Goal: Task Accomplishment & Management: Complete application form

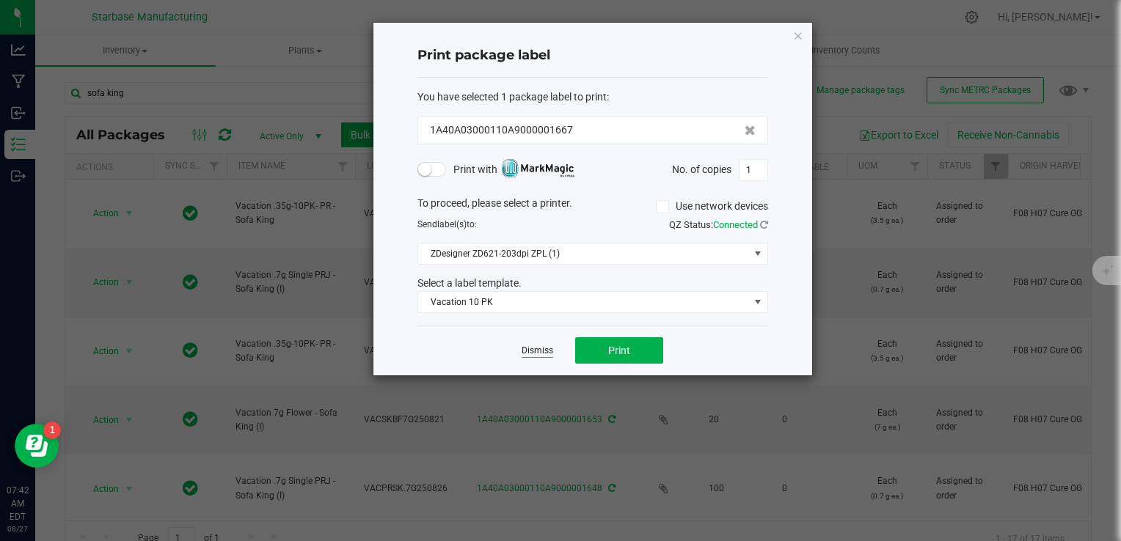
click at [537, 354] on link "Dismiss" at bounding box center [538, 351] width 32 height 12
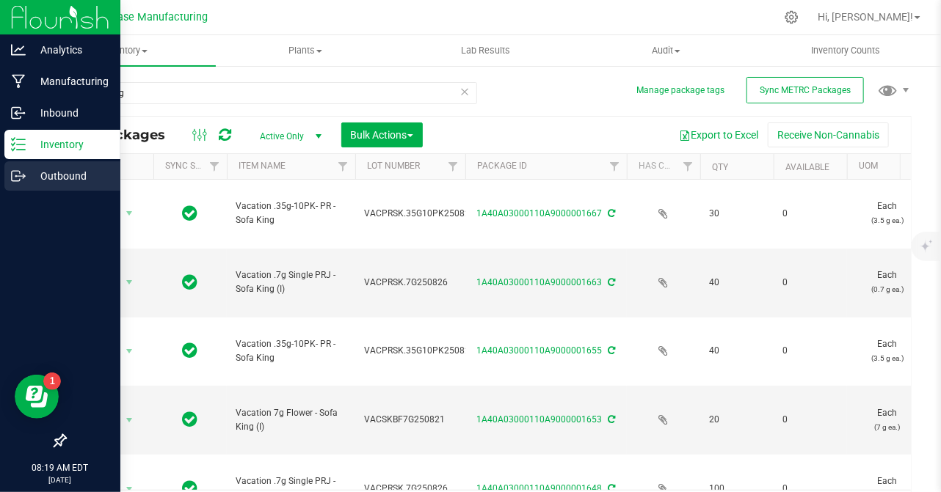
click at [21, 178] on icon at bounding box center [18, 176] width 15 height 15
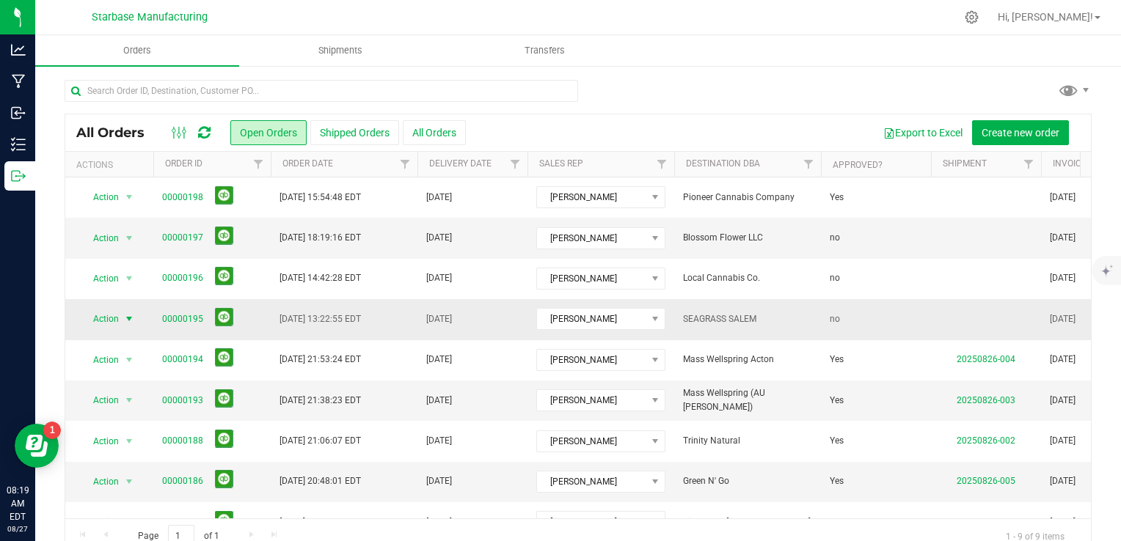
click at [128, 321] on span "select" at bounding box center [129, 319] width 12 height 12
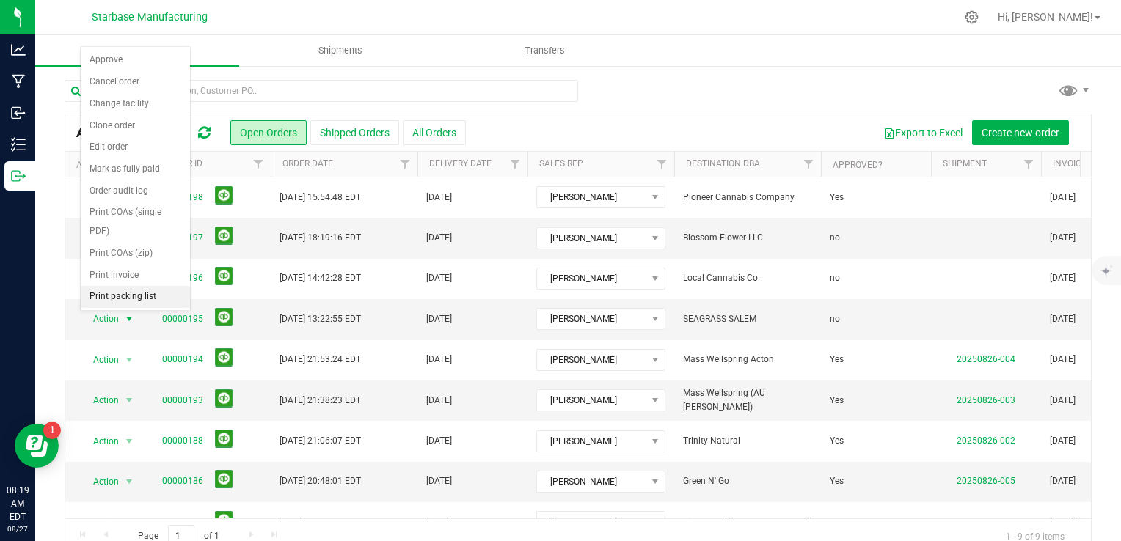
click at [138, 291] on li "Print packing list" at bounding box center [135, 297] width 109 height 22
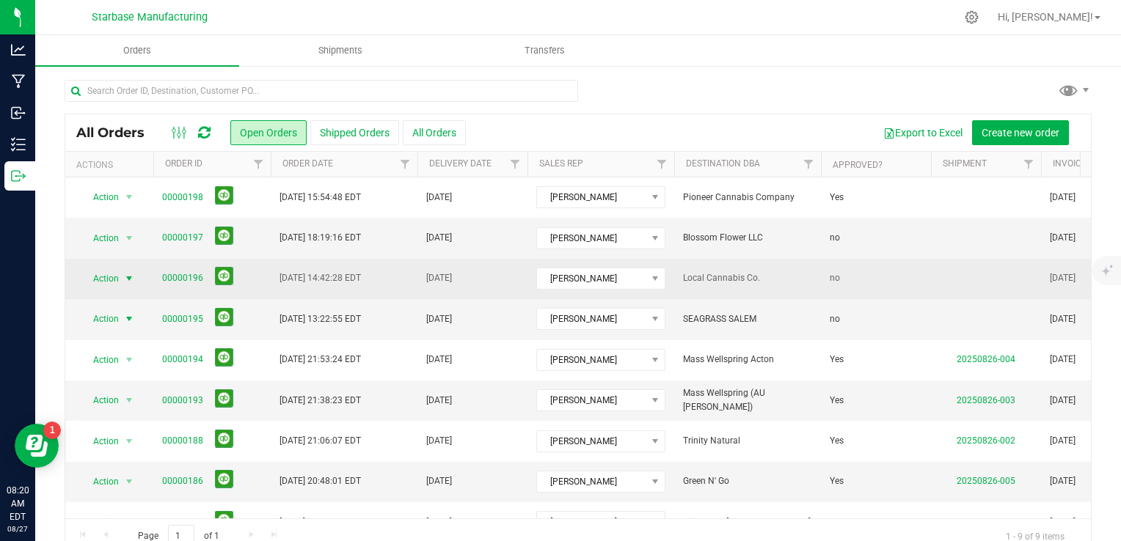
click at [112, 277] on span "Action" at bounding box center [100, 279] width 40 height 21
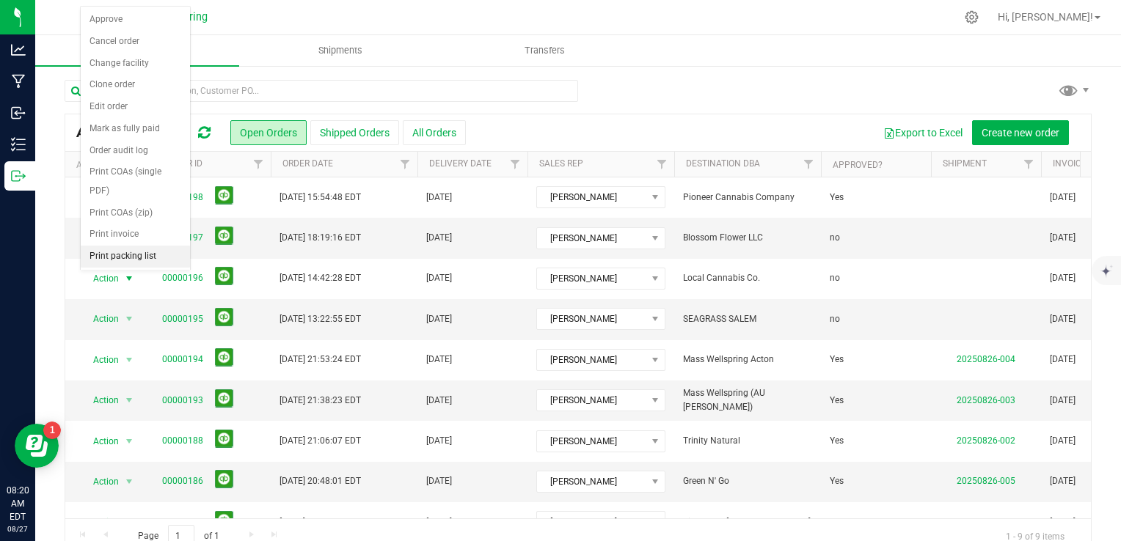
click at [121, 256] on li "Print packing list" at bounding box center [135, 257] width 109 height 22
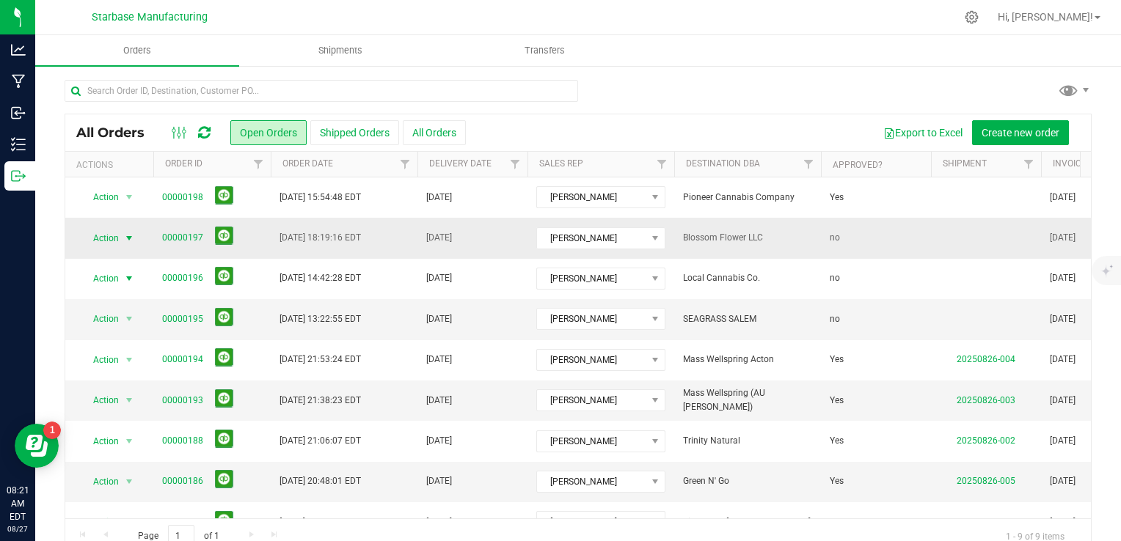
click at [103, 233] on span "Action" at bounding box center [100, 238] width 40 height 21
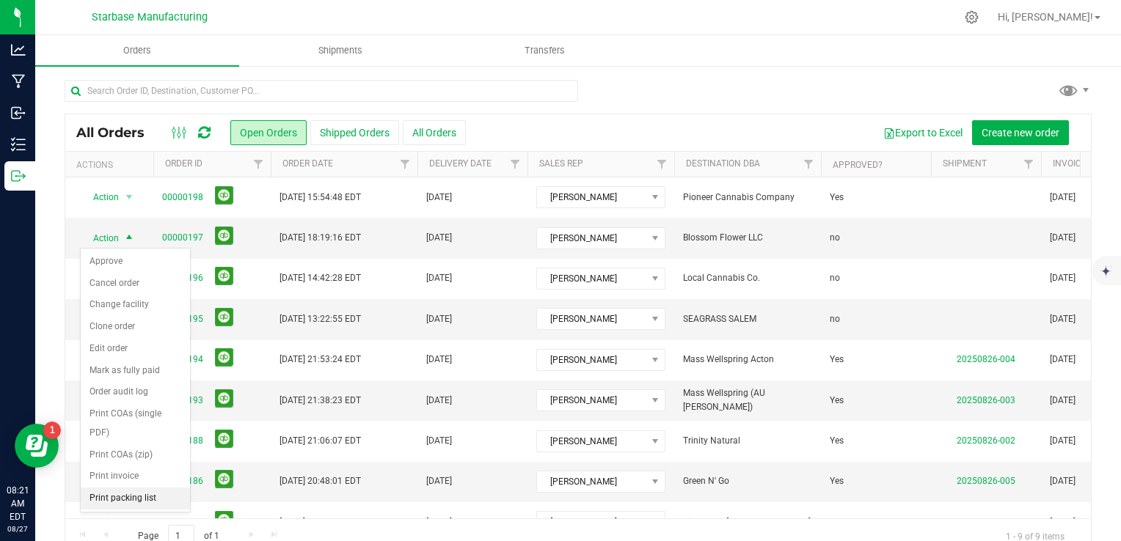
click at [138, 497] on li "Print packing list" at bounding box center [135, 499] width 109 height 22
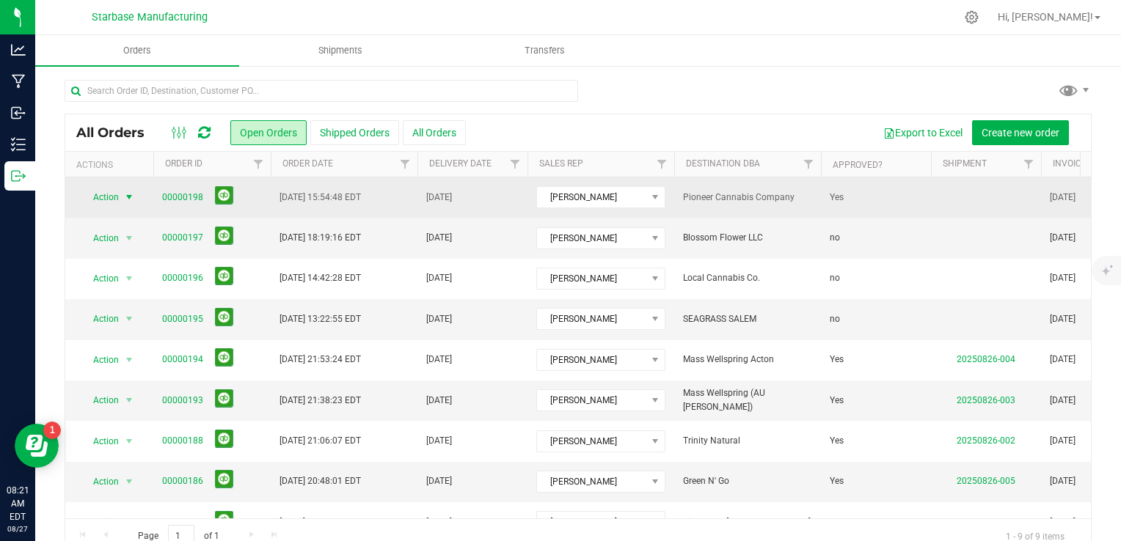
click at [114, 198] on span "Action" at bounding box center [100, 197] width 40 height 21
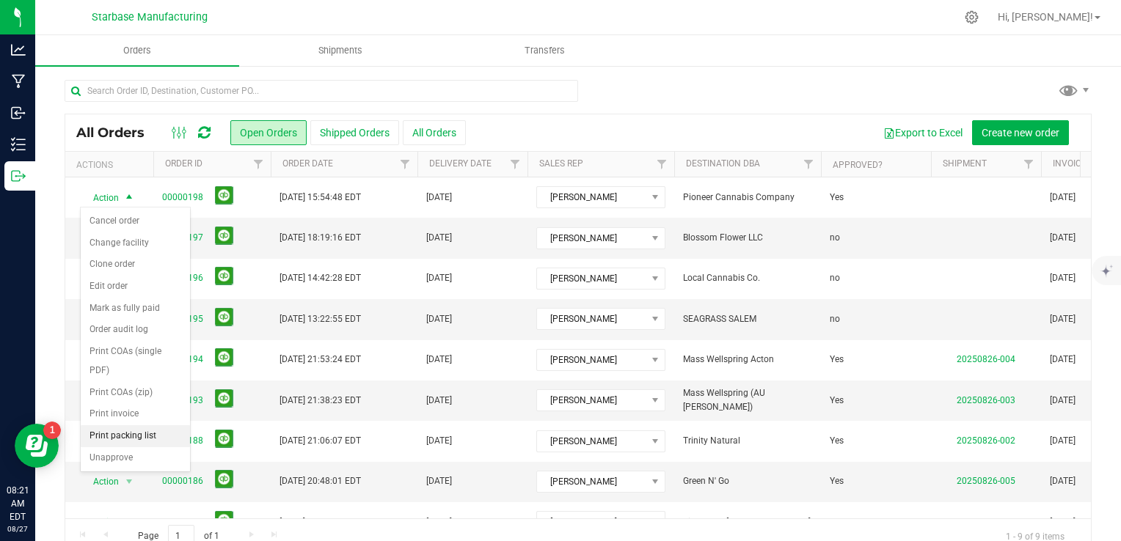
click at [131, 439] on li "Print packing list" at bounding box center [135, 437] width 109 height 22
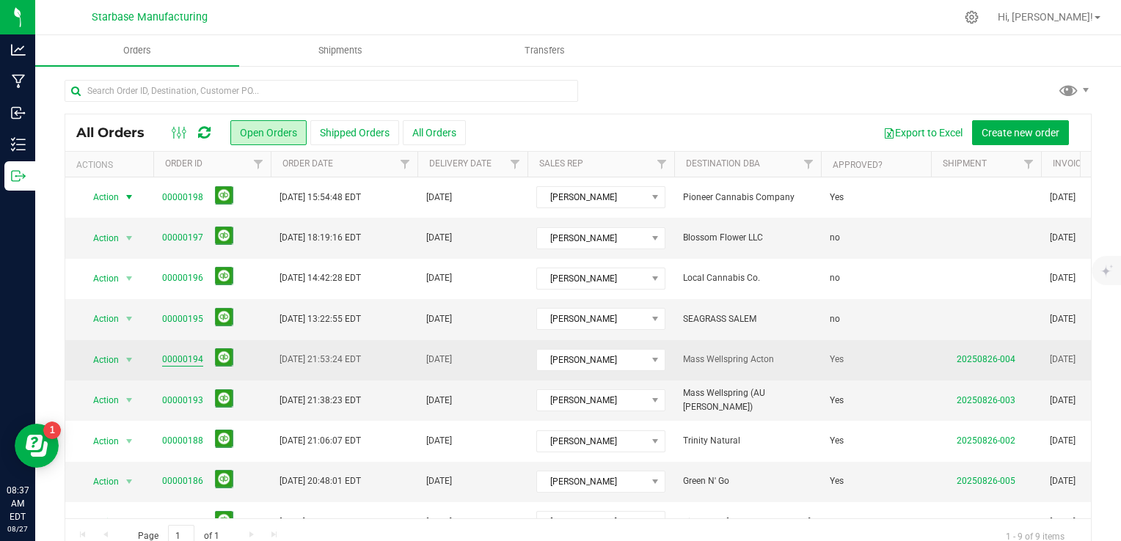
click at [170, 357] on link "00000194" at bounding box center [182, 360] width 41 height 14
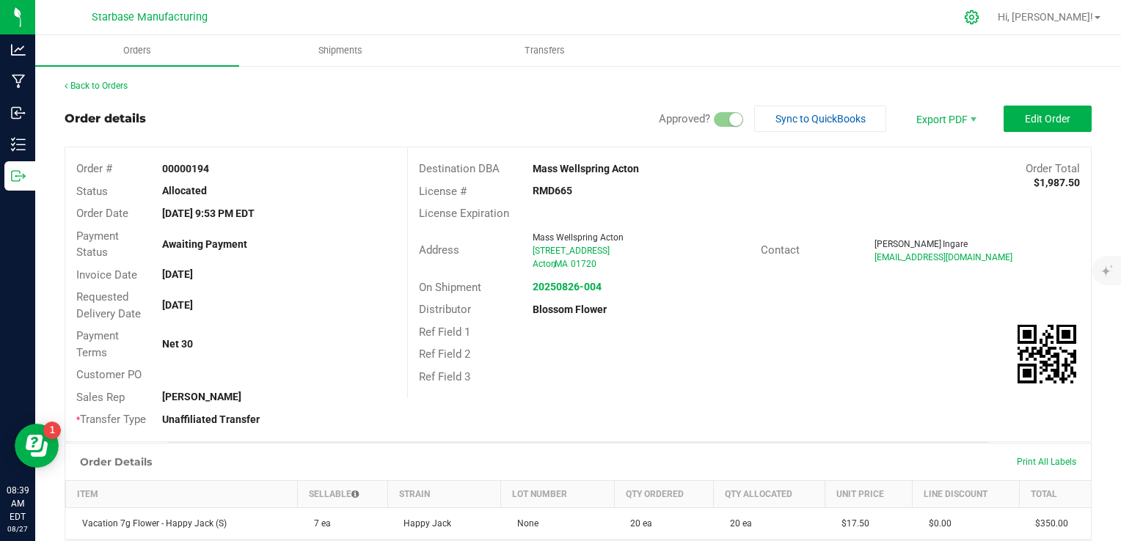
click at [979, 19] on icon at bounding box center [971, 17] width 15 height 15
click at [1047, 128] on button "Edit Order" at bounding box center [1048, 119] width 88 height 26
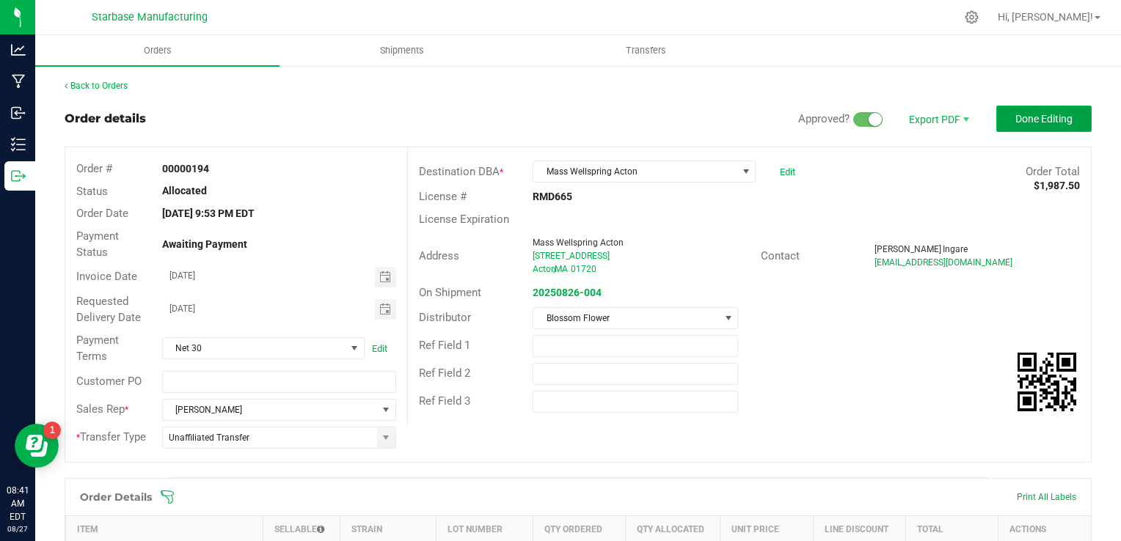
click at [1015, 116] on span "Done Editing" at bounding box center [1043, 119] width 57 height 12
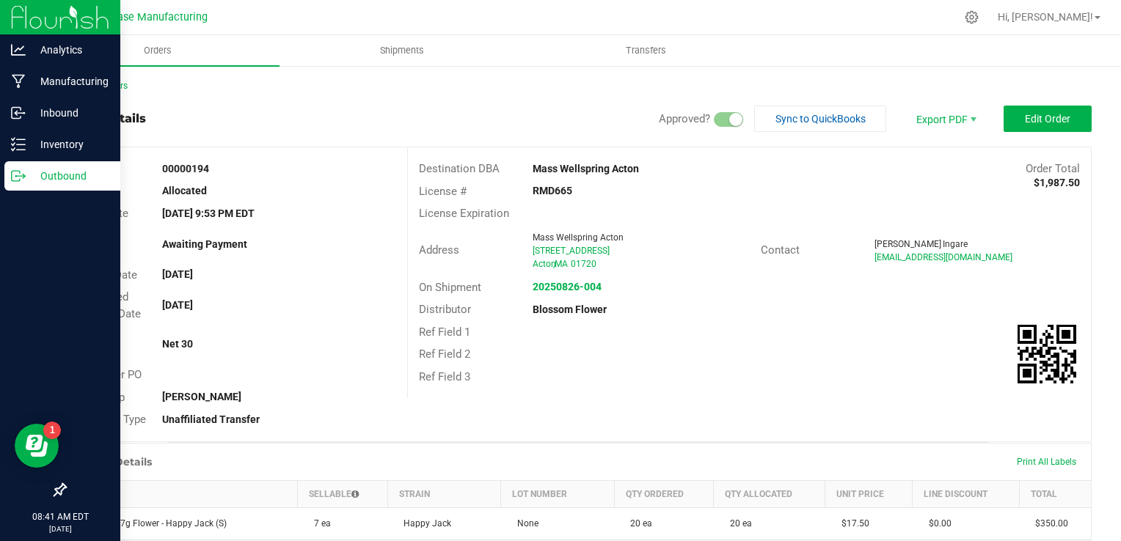
click at [15, 178] on icon at bounding box center [18, 176] width 15 height 15
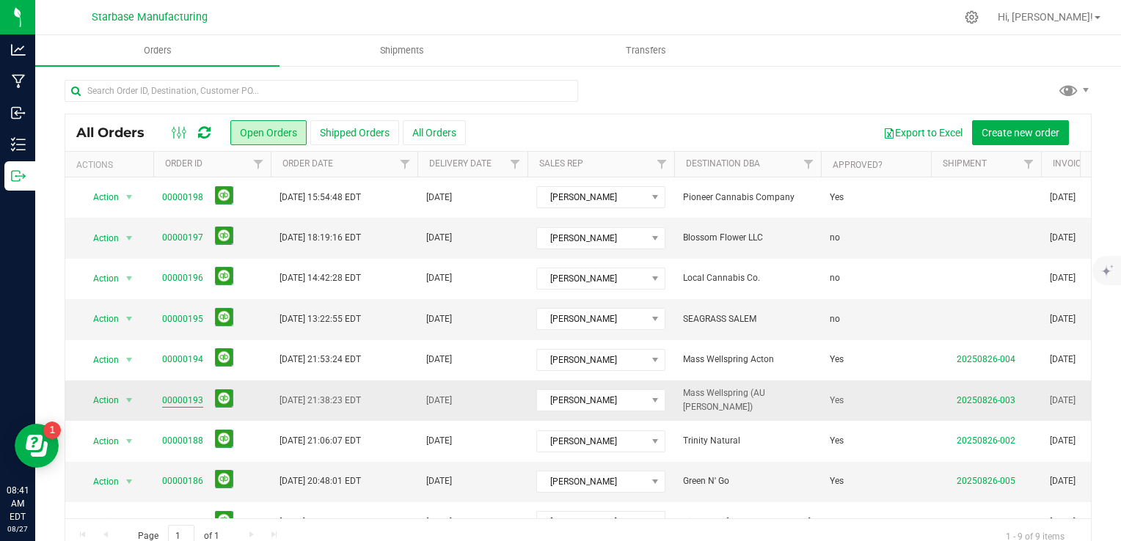
click at [185, 401] on link "00000193" at bounding box center [182, 401] width 41 height 14
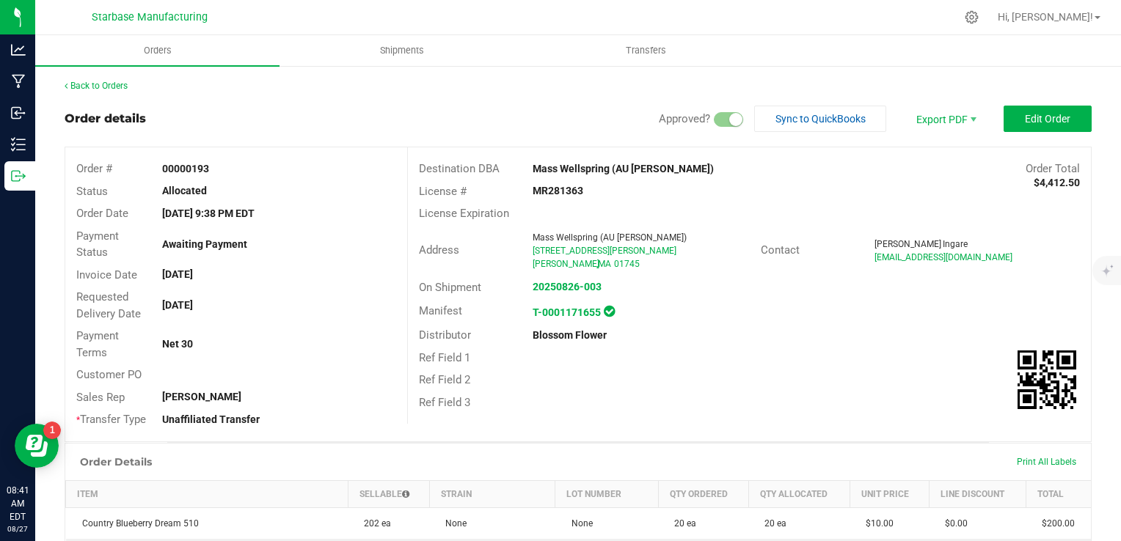
drag, startPoint x: 581, startPoint y: 195, endPoint x: 528, endPoint y: 192, distance: 53.6
click at [528, 192] on div "MR281363" at bounding box center [635, 190] width 227 height 15
drag, startPoint x: 528, startPoint y: 192, endPoint x: 649, endPoint y: 205, distance: 121.7
click at [649, 205] on div "License Expiration" at bounding box center [749, 213] width 683 height 23
click at [640, 169] on strong "Mass Wellspring (AU [PERSON_NAME])" at bounding box center [623, 169] width 181 height 12
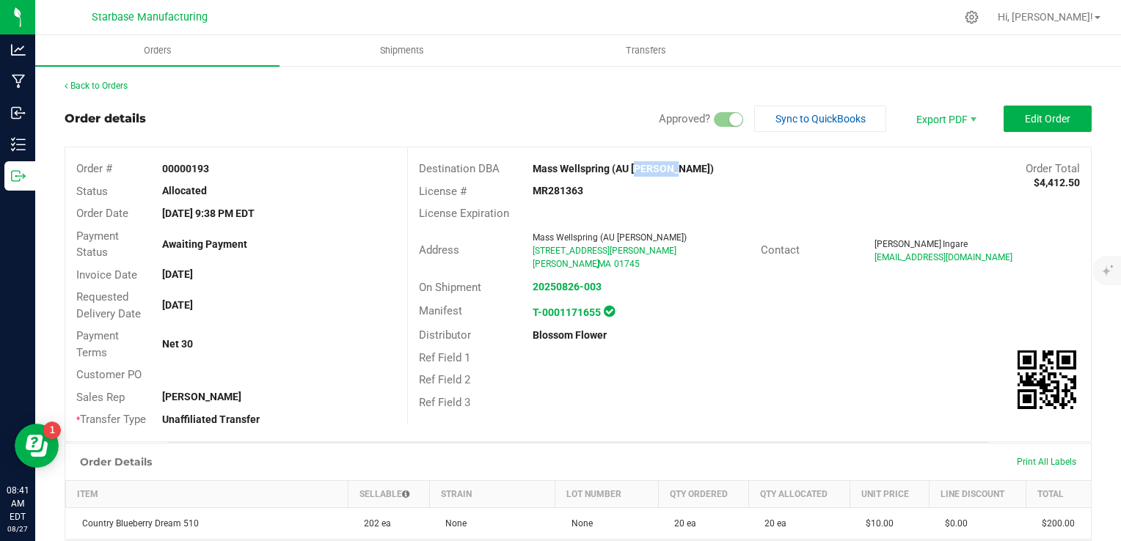
click at [640, 169] on strong "Mass Wellspring (AU [PERSON_NAME])" at bounding box center [623, 169] width 181 height 12
drag, startPoint x: 640, startPoint y: 169, endPoint x: 658, endPoint y: 211, distance: 45.7
click at [658, 211] on div "License Expiration" at bounding box center [749, 213] width 683 height 23
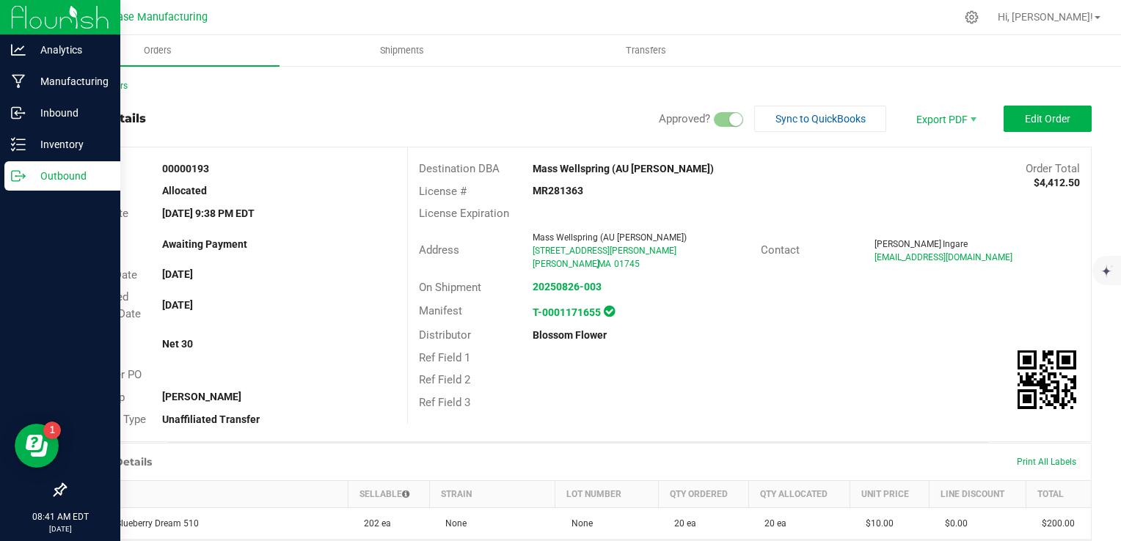
click at [29, 187] on div "Outbound" at bounding box center [62, 175] width 116 height 29
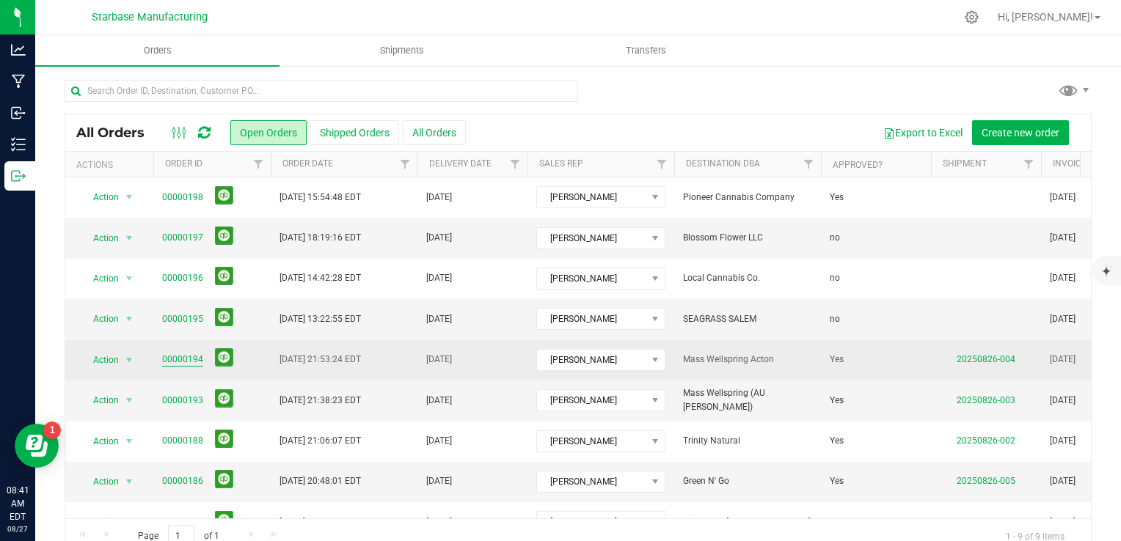
click at [175, 360] on link "00000194" at bounding box center [182, 360] width 41 height 14
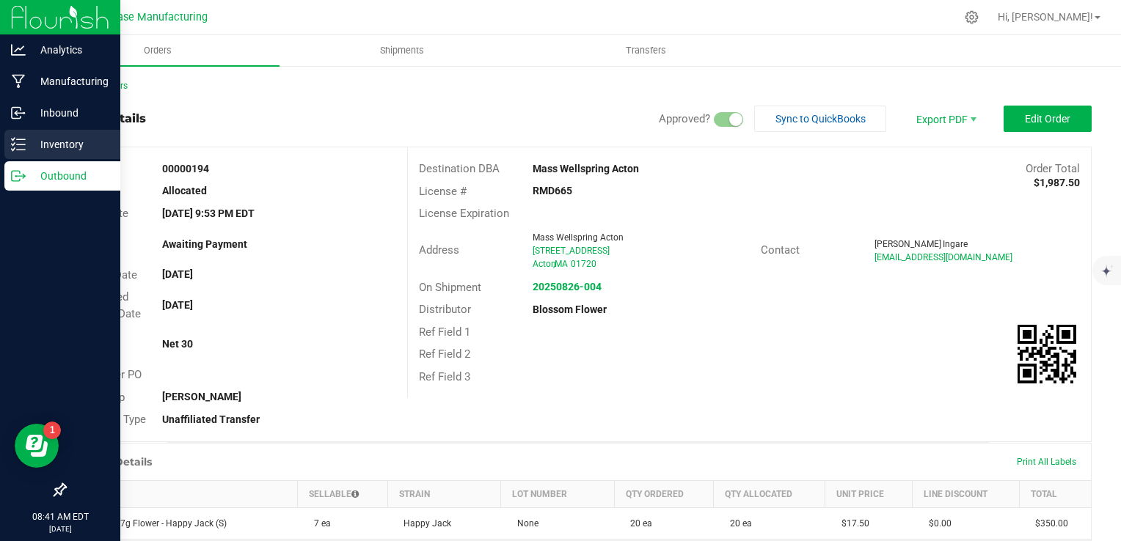
click at [48, 145] on p "Inventory" at bounding box center [70, 145] width 88 height 18
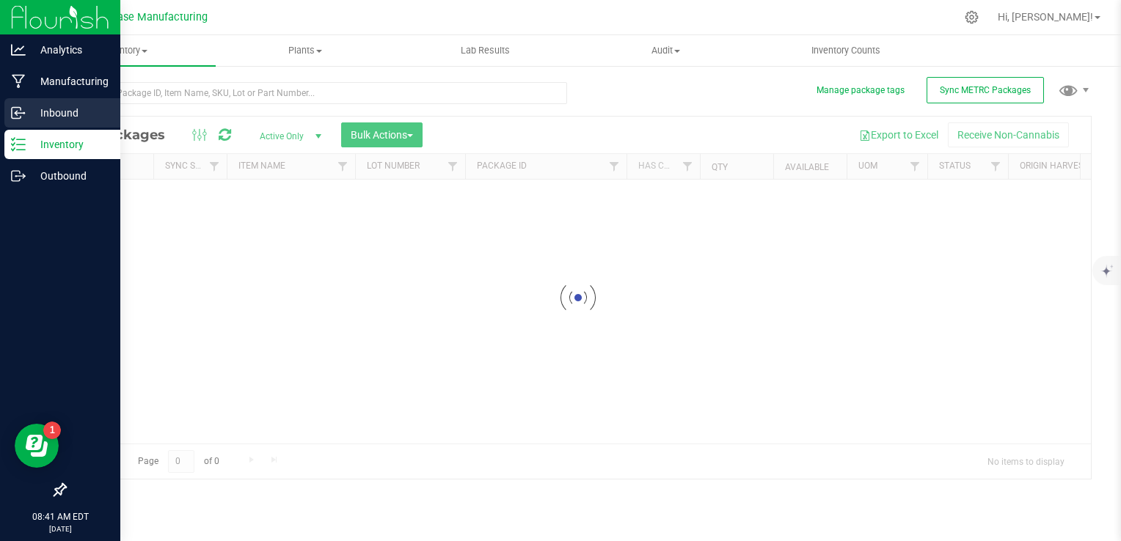
click at [54, 116] on p "Inbound" at bounding box center [70, 113] width 88 height 18
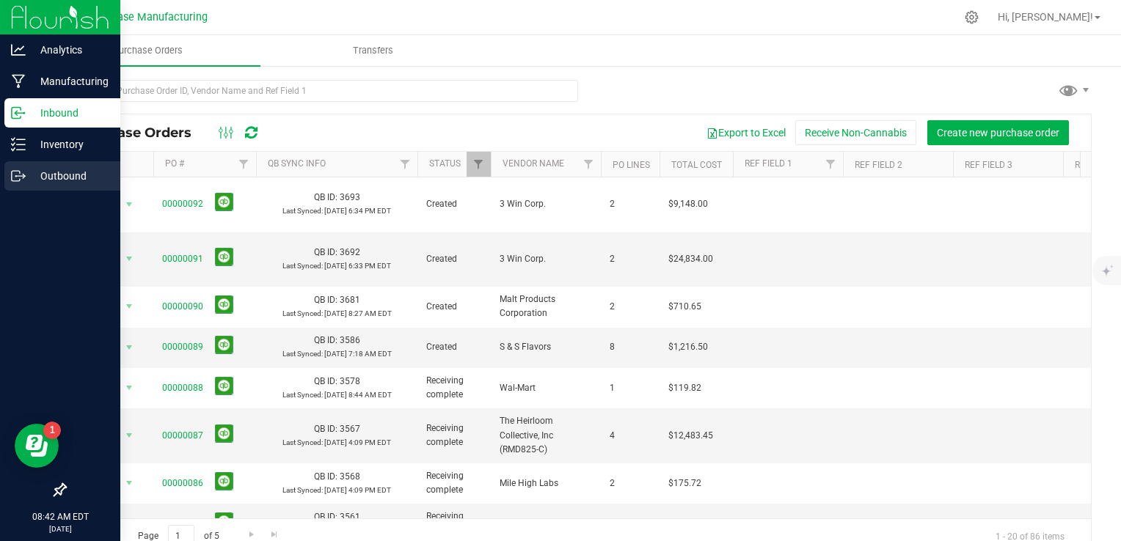
click at [33, 170] on p "Outbound" at bounding box center [70, 176] width 88 height 18
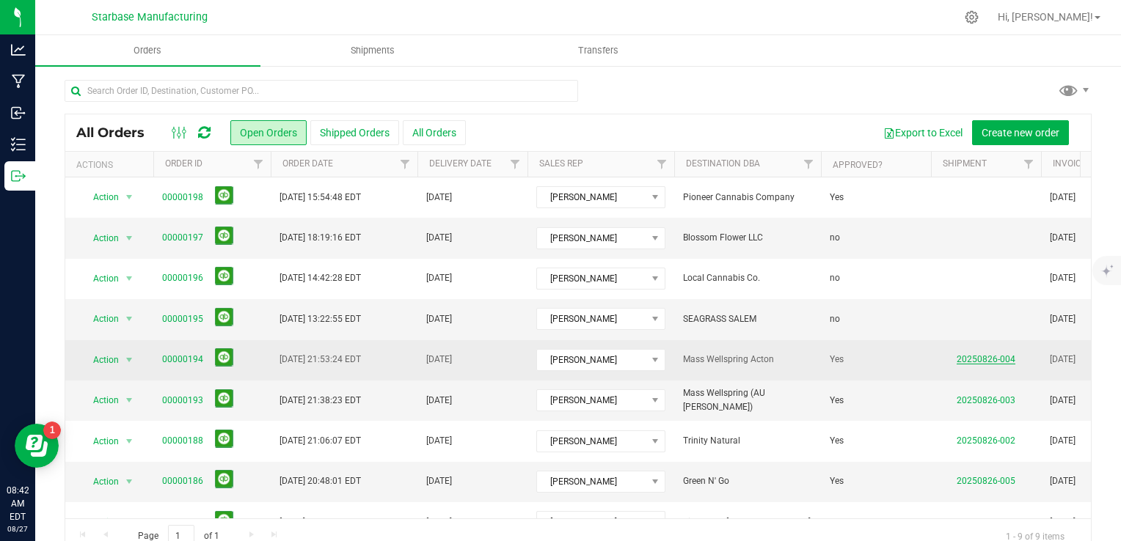
click at [974, 357] on link "20250826-004" at bounding box center [986, 359] width 59 height 10
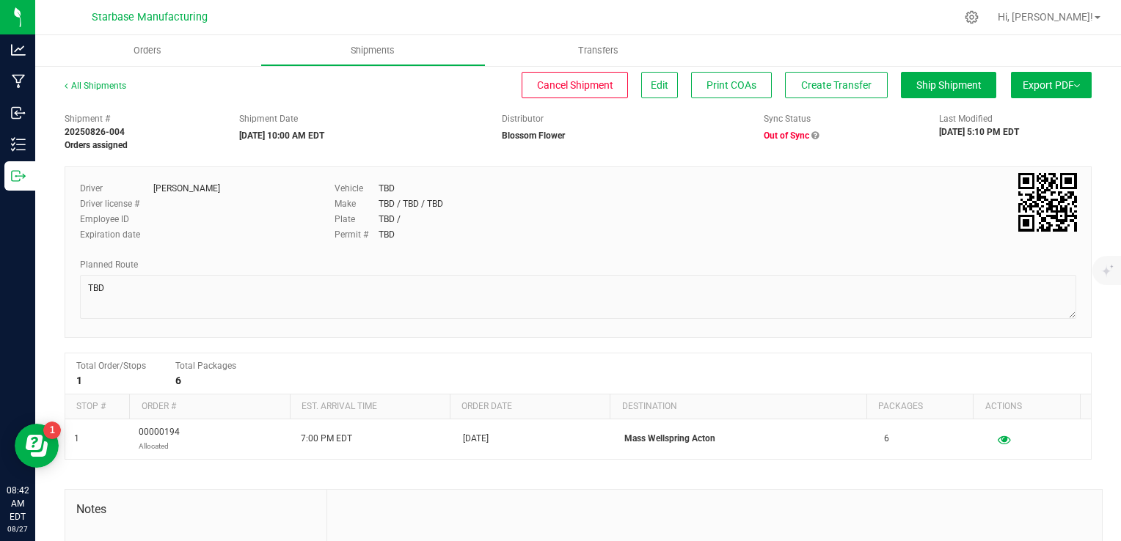
click at [811, 135] on icon at bounding box center [814, 135] width 7 height 9
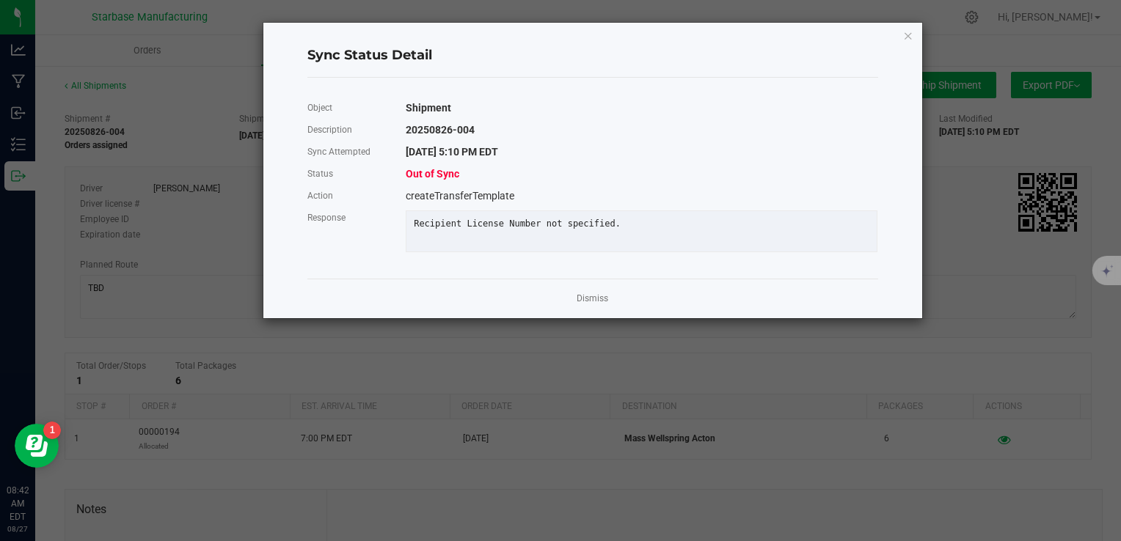
drag, startPoint x: 423, startPoint y: 225, endPoint x: 646, endPoint y: 227, distance: 223.1
click at [646, 227] on div "Recipient License Number not specified." at bounding box center [642, 224] width 478 height 11
drag, startPoint x: 646, startPoint y: 227, endPoint x: 813, endPoint y: 167, distance: 177.5
click at [813, 167] on div "Out of Sync" at bounding box center [642, 174] width 494 height 22
click at [907, 34] on icon "Close" at bounding box center [908, 35] width 10 height 18
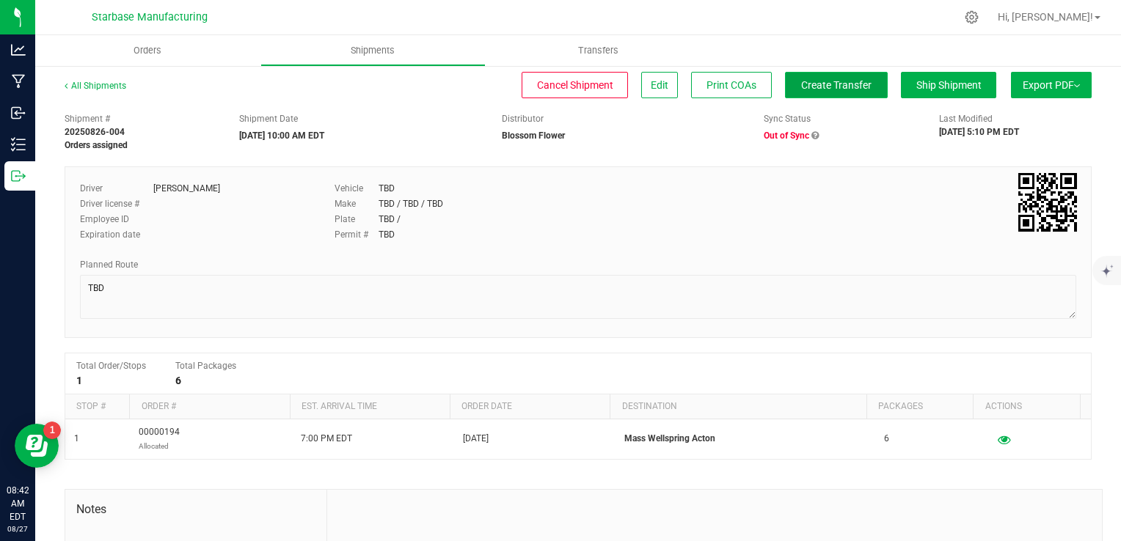
click at [818, 87] on span "Create Transfer" at bounding box center [836, 85] width 70 height 12
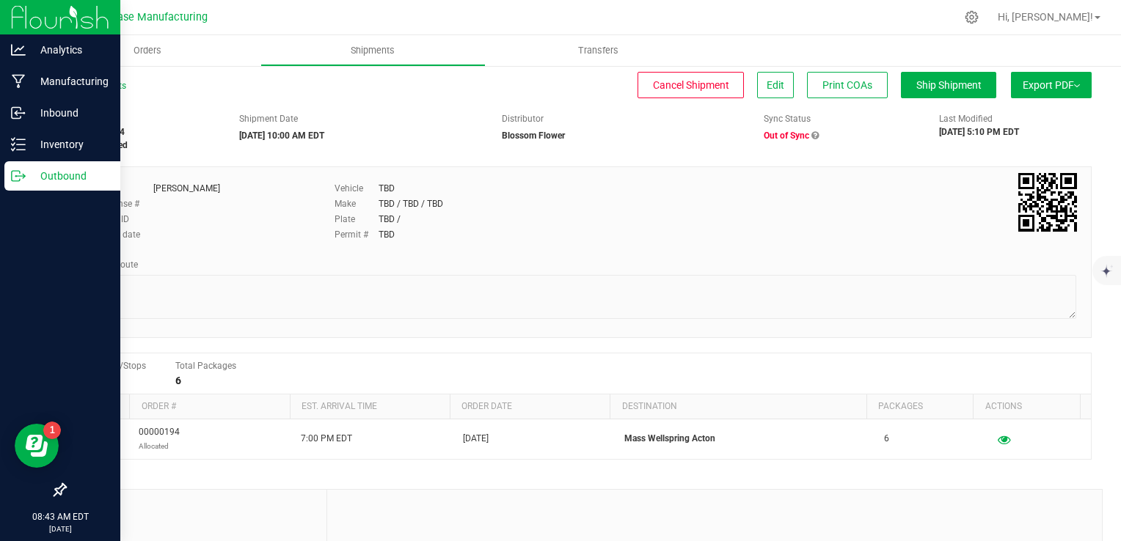
click at [19, 185] on div "Outbound" at bounding box center [62, 175] width 116 height 29
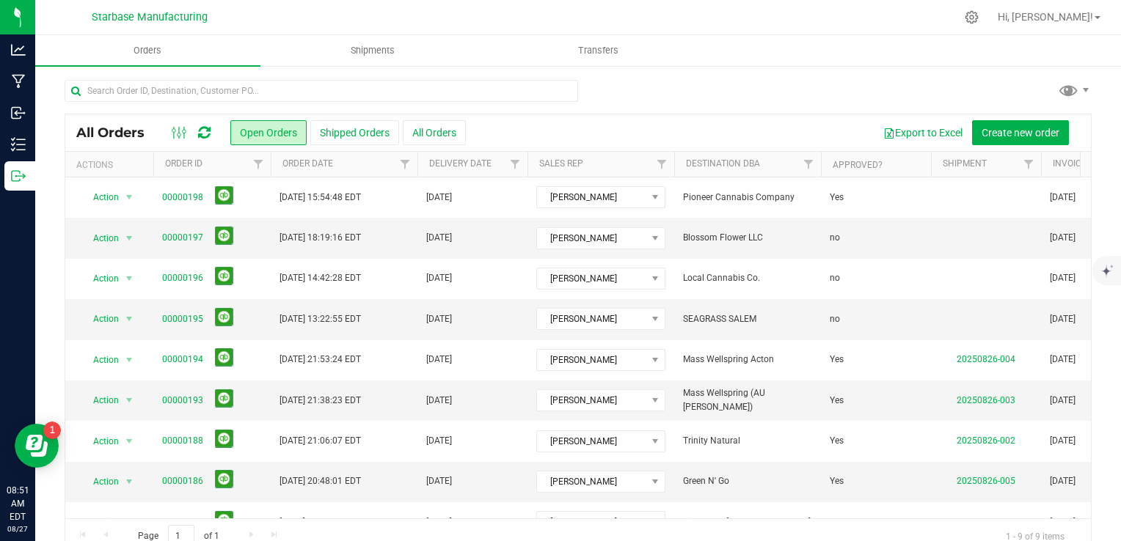
click at [640, 100] on div at bounding box center [578, 97] width 1027 height 34
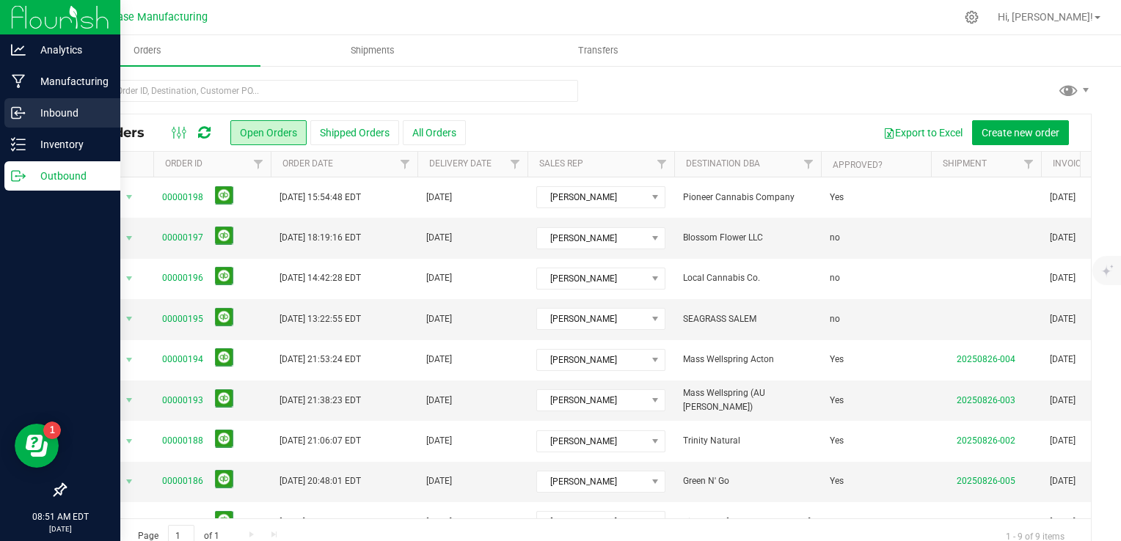
click at [22, 113] on line at bounding box center [19, 113] width 9 height 0
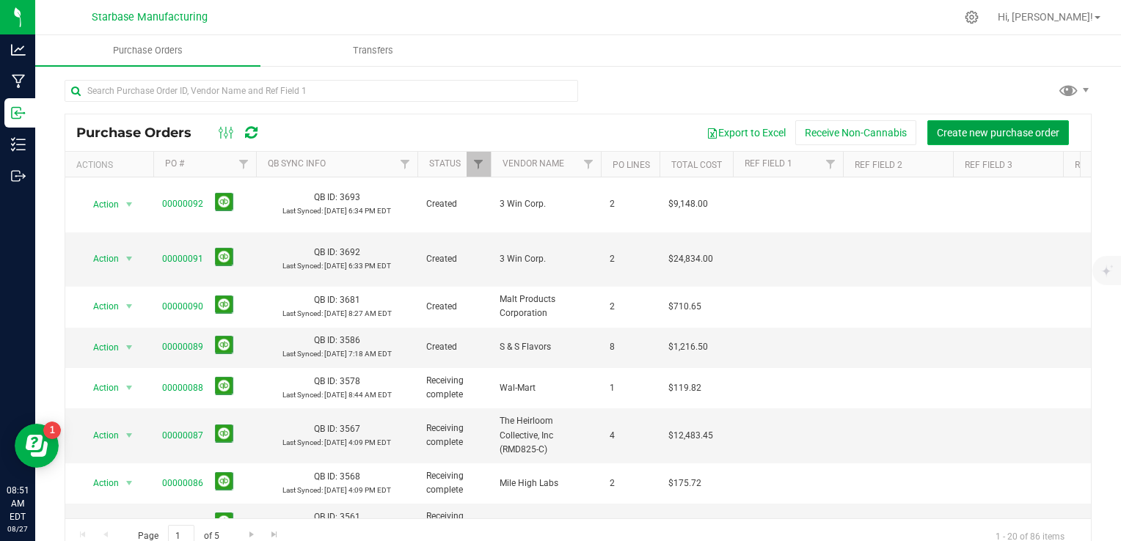
click at [961, 137] on span "Create new purchase order" at bounding box center [998, 133] width 123 height 12
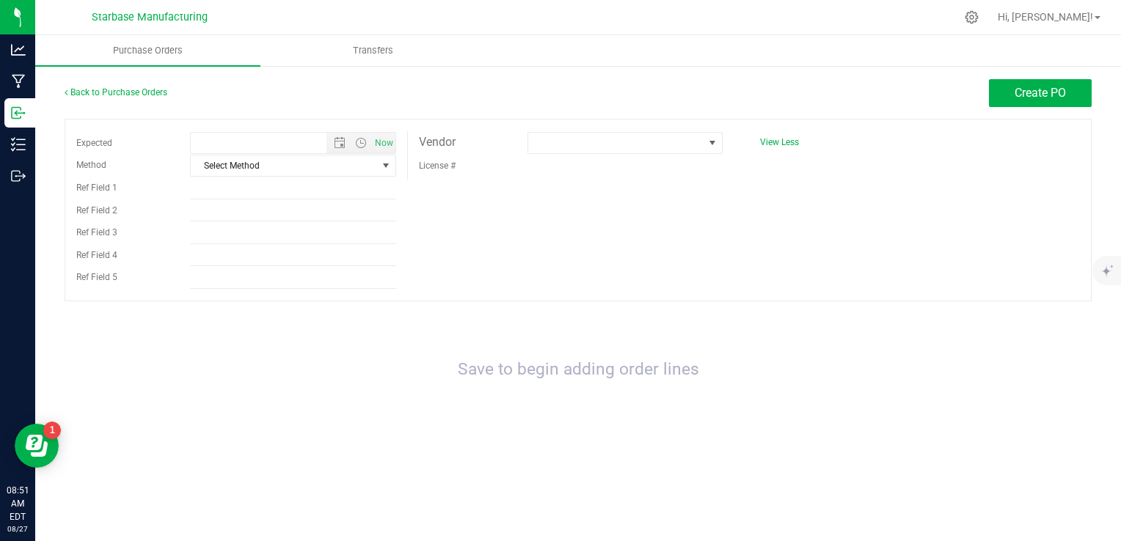
type input "8/27/2025 8:51 AM"
click at [573, 139] on span at bounding box center [615, 143] width 175 height 21
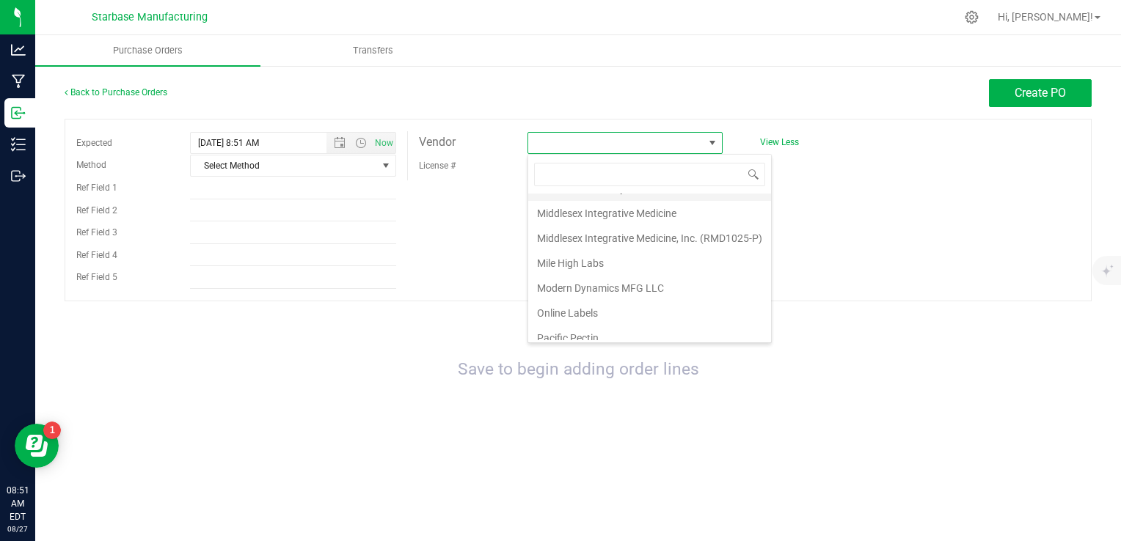
scroll to position [440, 0]
click at [585, 238] on li "Online Labels" at bounding box center [649, 239] width 243 height 25
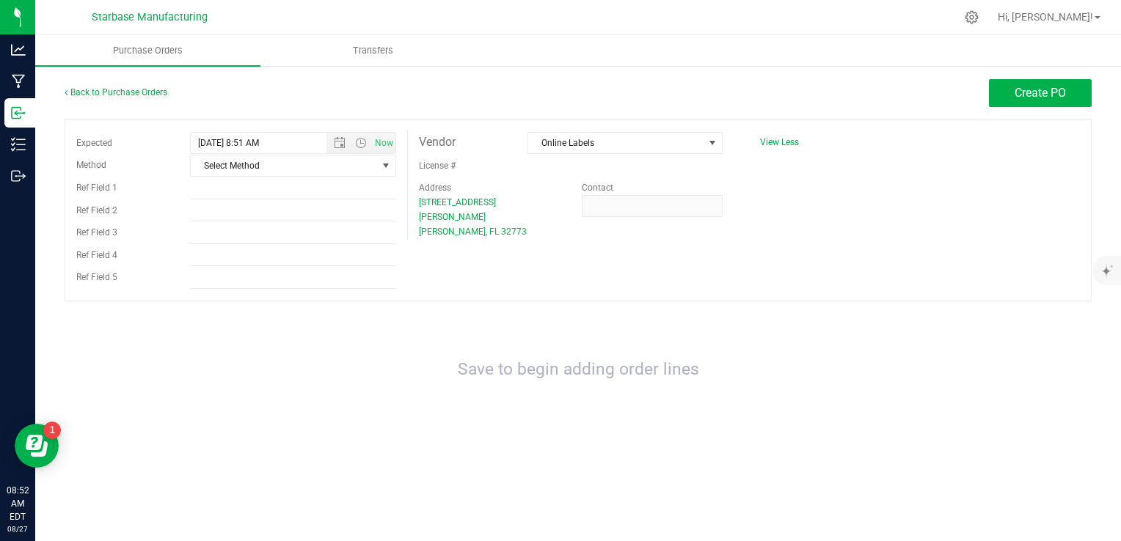
click at [730, 11] on div at bounding box center [609, 17] width 693 height 29
click at [1029, 99] on span "Create PO" at bounding box center [1040, 93] width 51 height 14
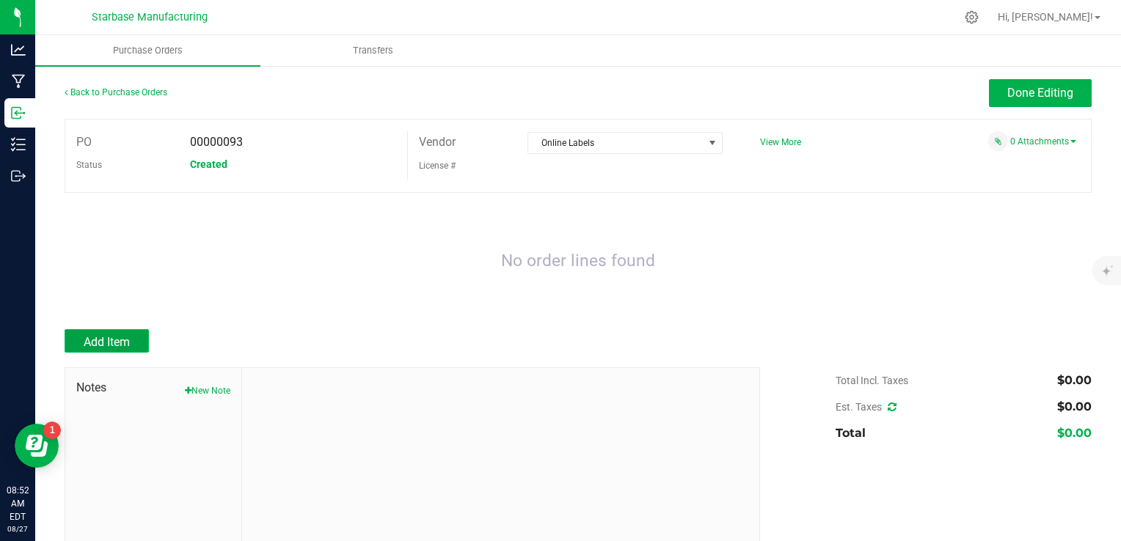
click at [120, 345] on span "Add Item" at bounding box center [107, 342] width 46 height 14
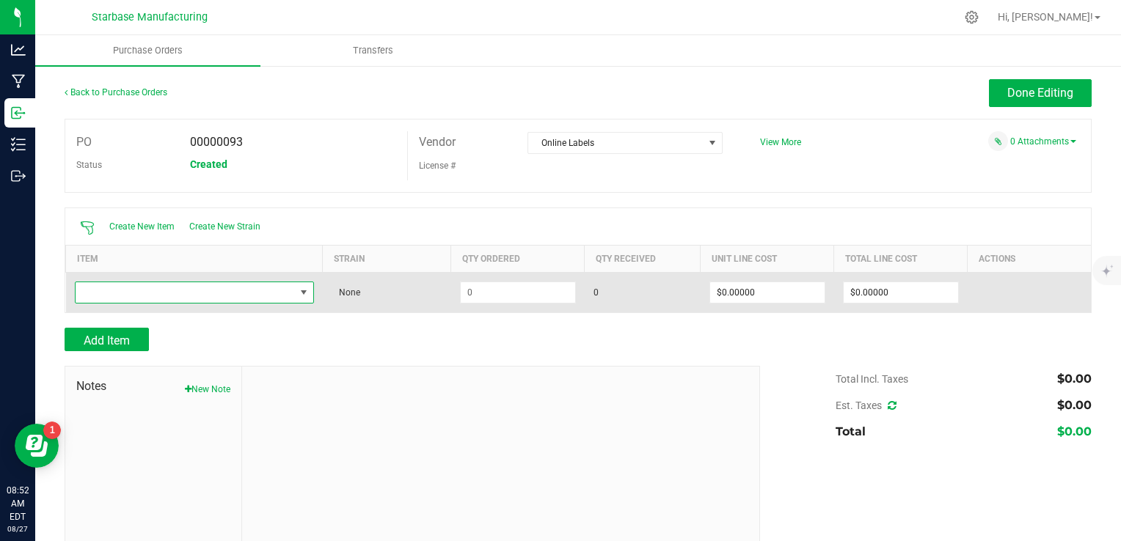
click at [153, 296] on span "NO DATA FOUND" at bounding box center [185, 292] width 219 height 21
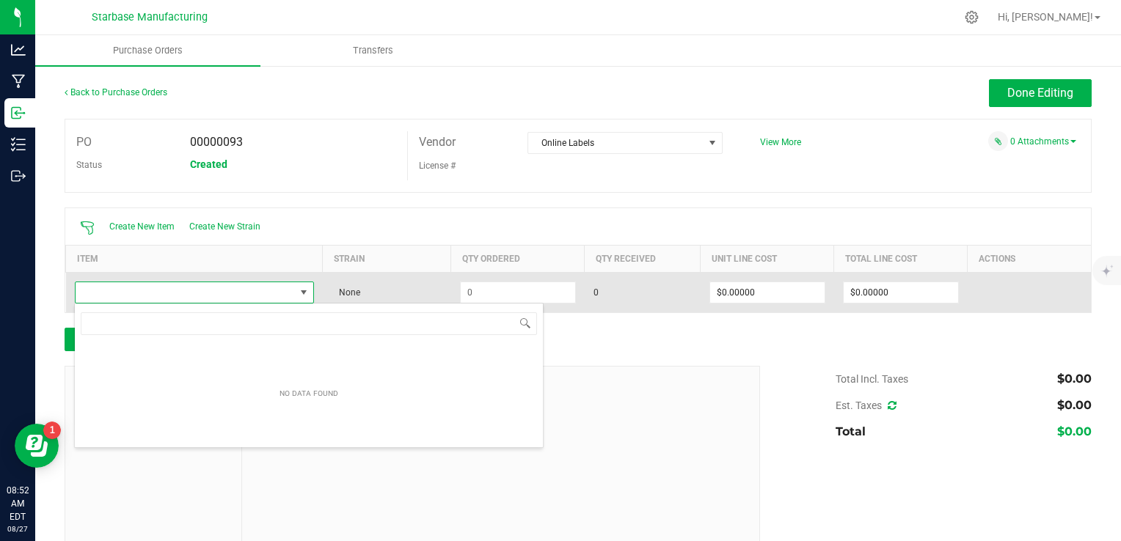
scroll to position [21, 234]
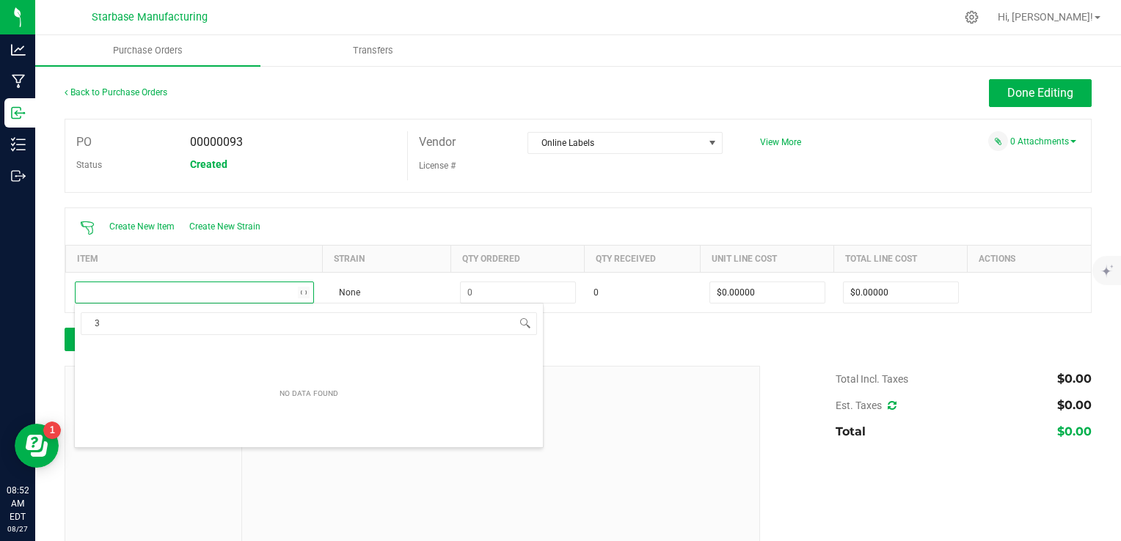
type input "3"
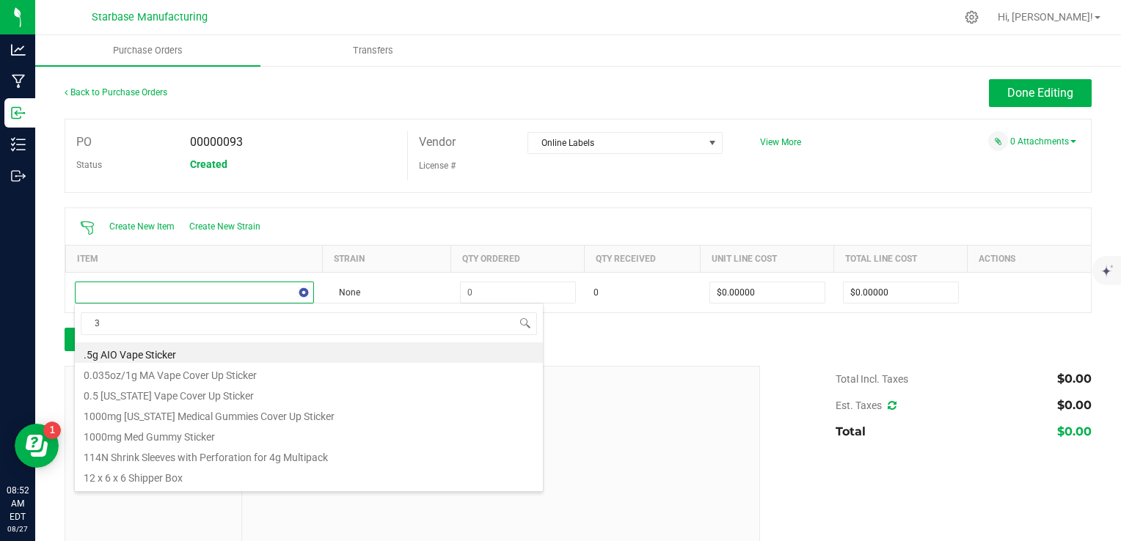
type input "3""
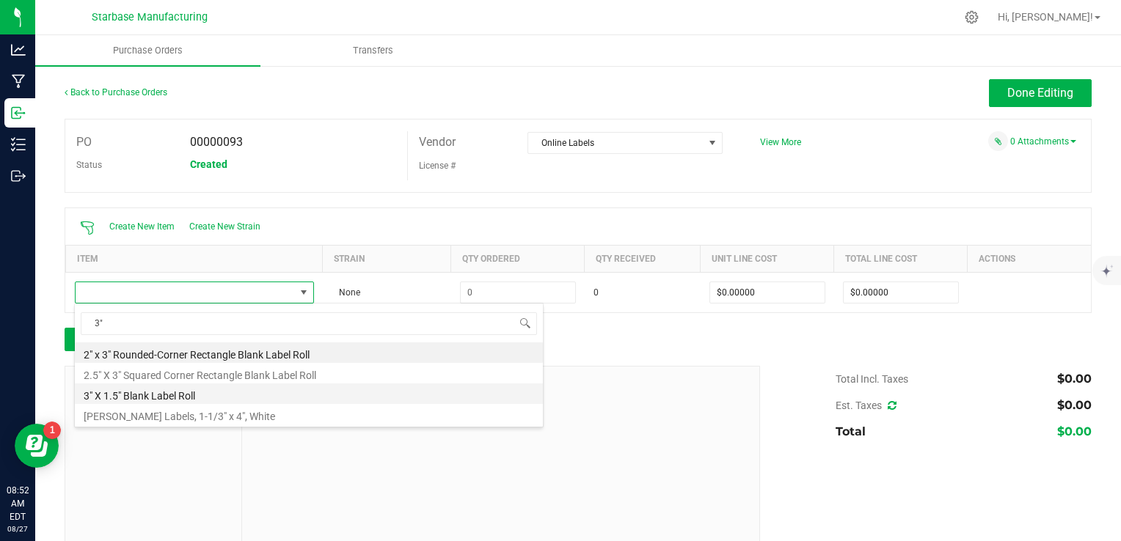
click at [182, 392] on li "3" X 1.5" Blank Label Roll" at bounding box center [309, 394] width 468 height 21
type input "$0.02060"
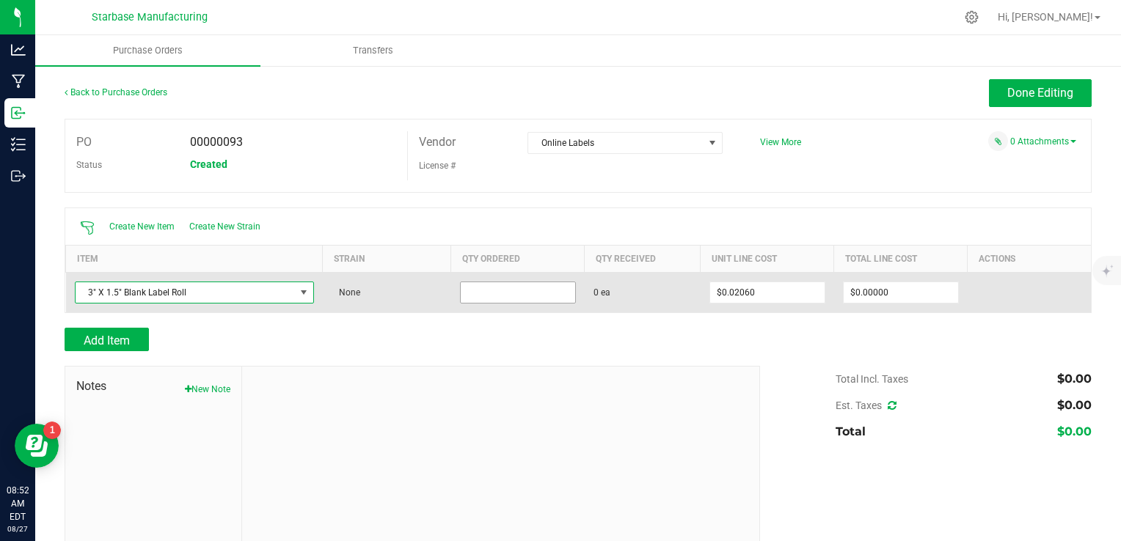
click at [486, 301] on input at bounding box center [518, 292] width 114 height 21
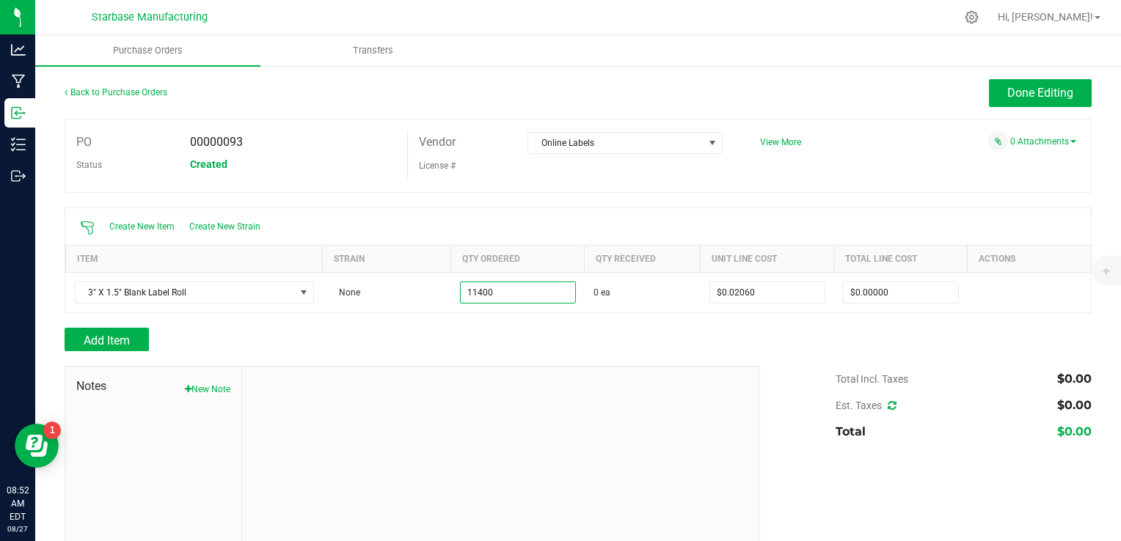
type input "11400 ea"
click at [519, 339] on div "Add Item" at bounding box center [407, 339] width 685 height 23
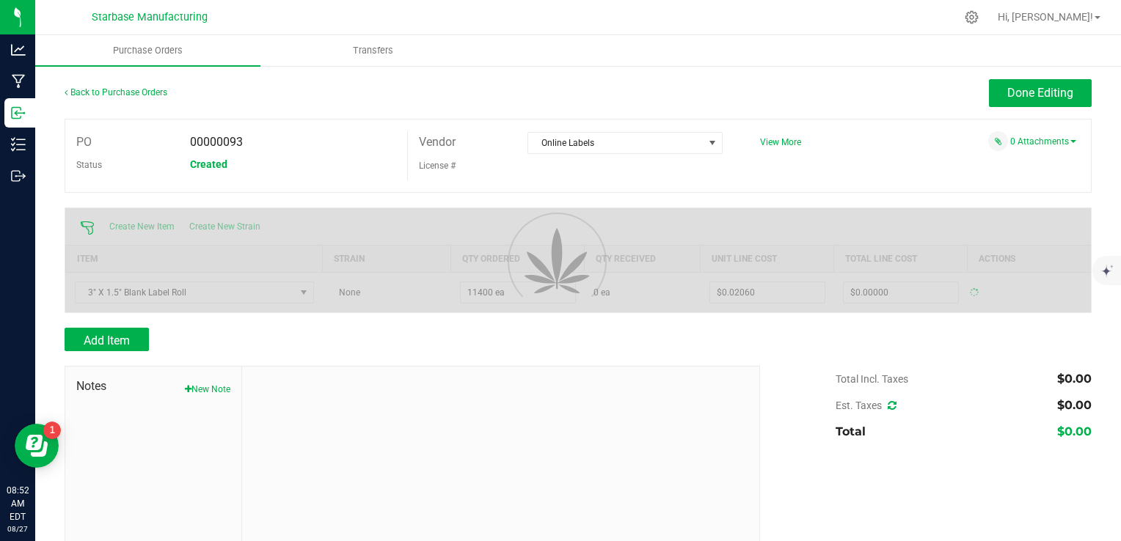
type input "$234.84000"
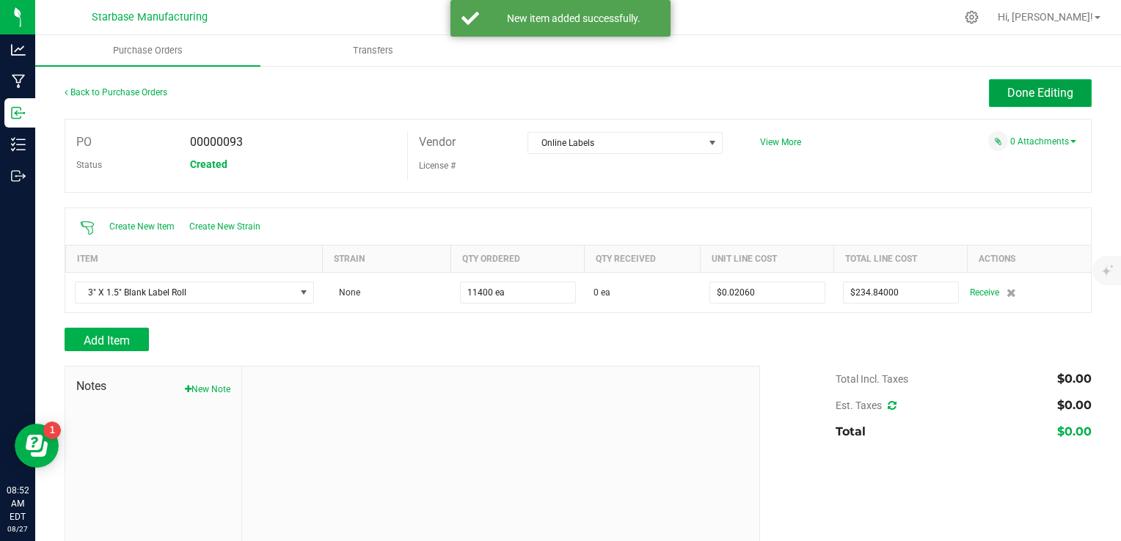
click at [1015, 91] on span "Done Editing" at bounding box center [1040, 93] width 66 height 14
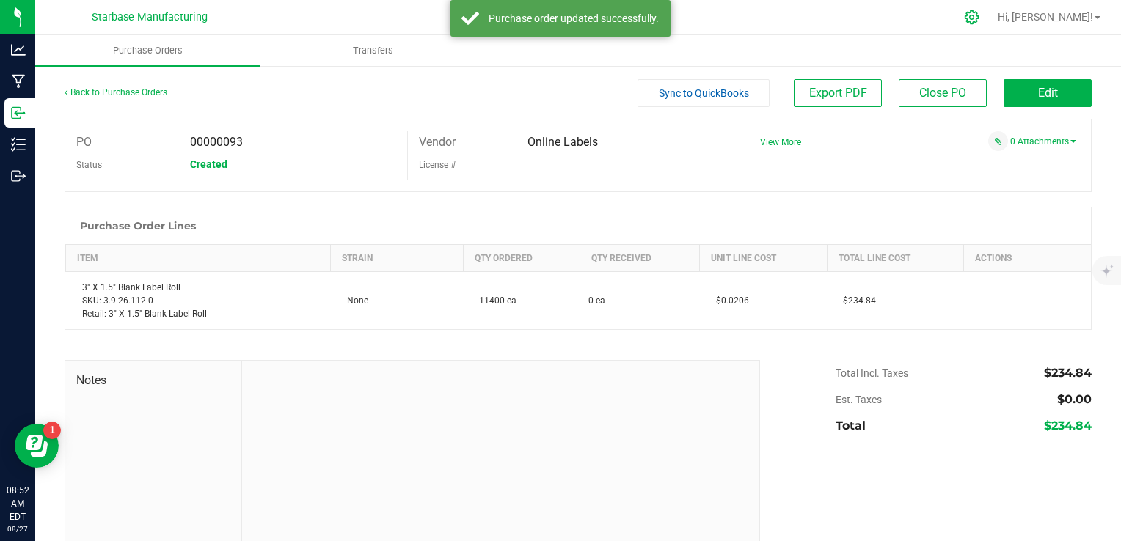
click at [979, 19] on icon at bounding box center [971, 17] width 15 height 15
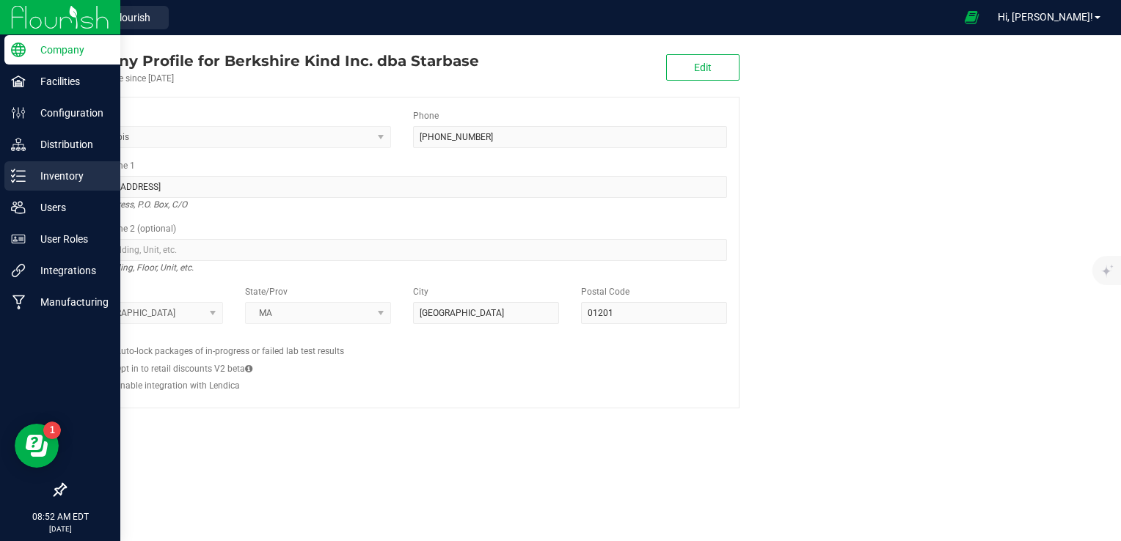
click at [68, 180] on p "Inventory" at bounding box center [70, 176] width 88 height 18
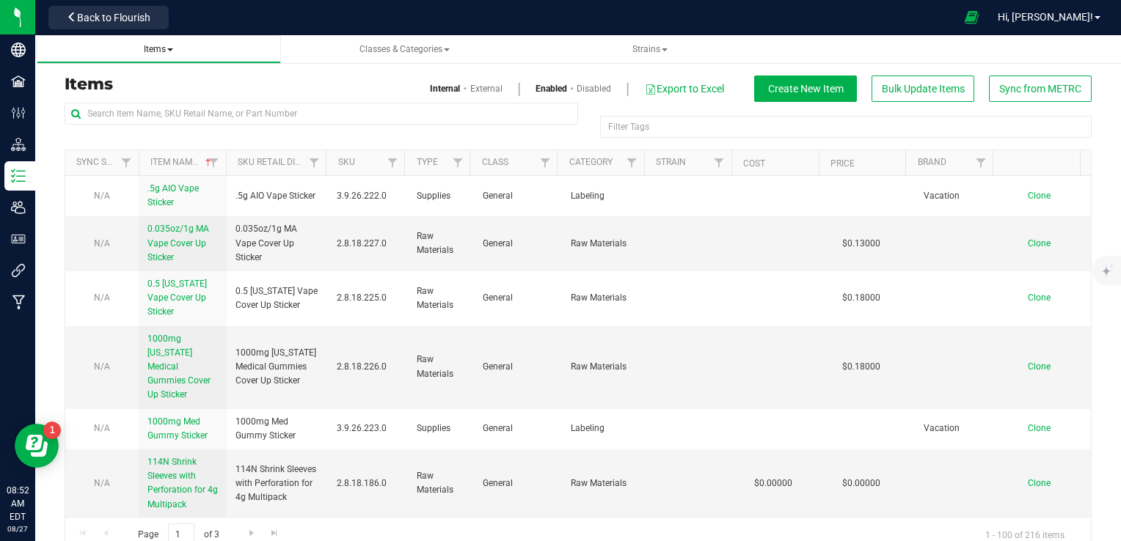
click at [168, 52] on span "Items" at bounding box center [158, 49] width 29 height 10
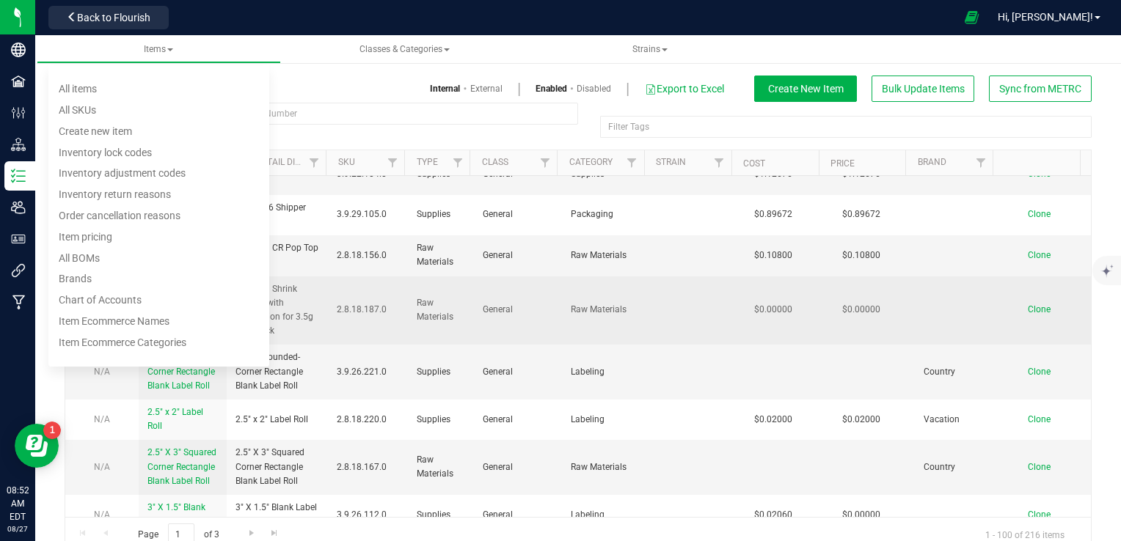
scroll to position [440, 0]
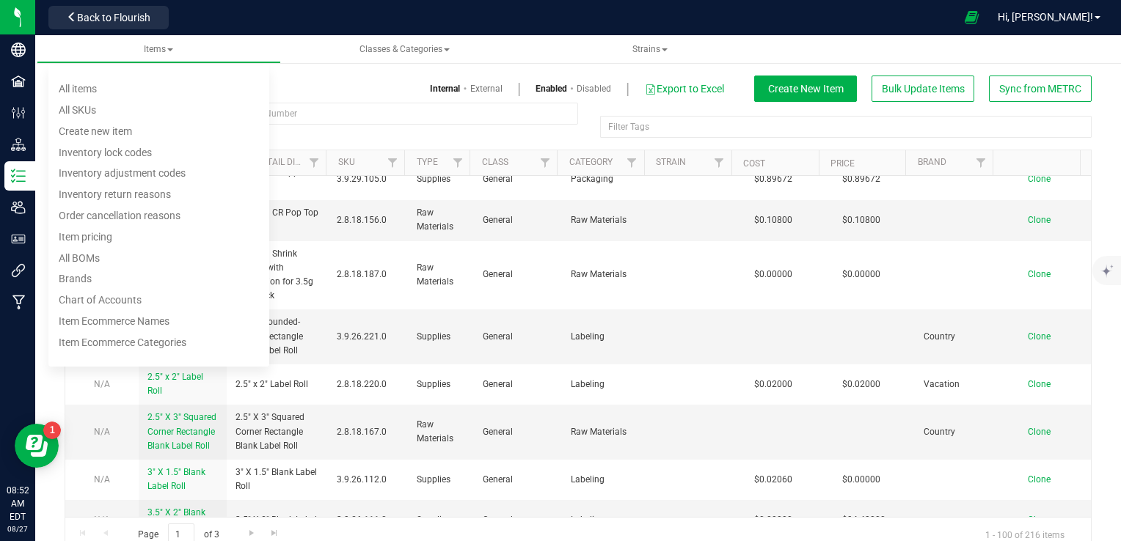
click at [571, 135] on div at bounding box center [322, 120] width 514 height 34
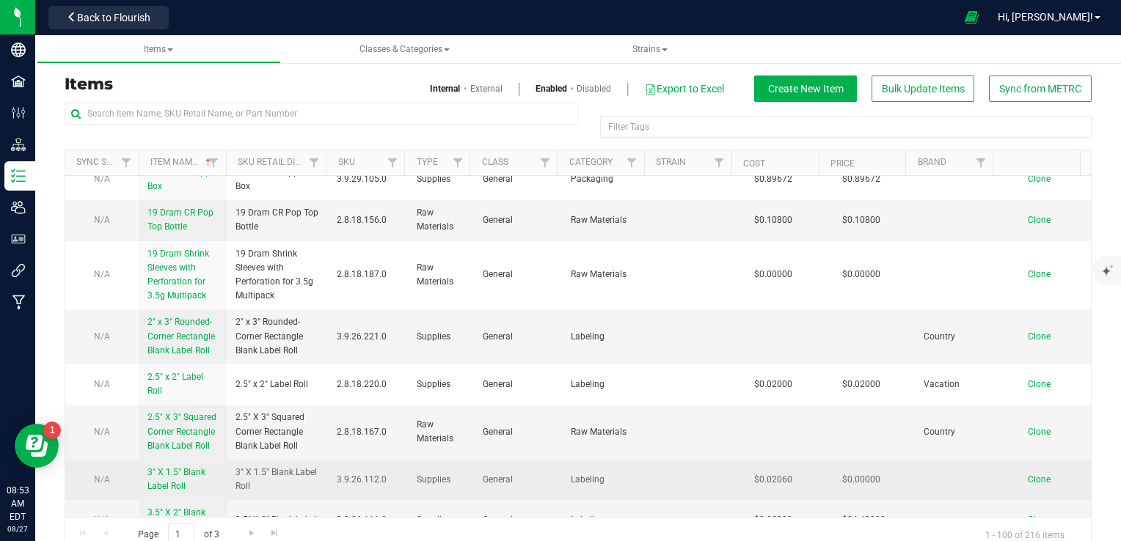
click at [1028, 475] on span "Clone" at bounding box center [1039, 480] width 23 height 10
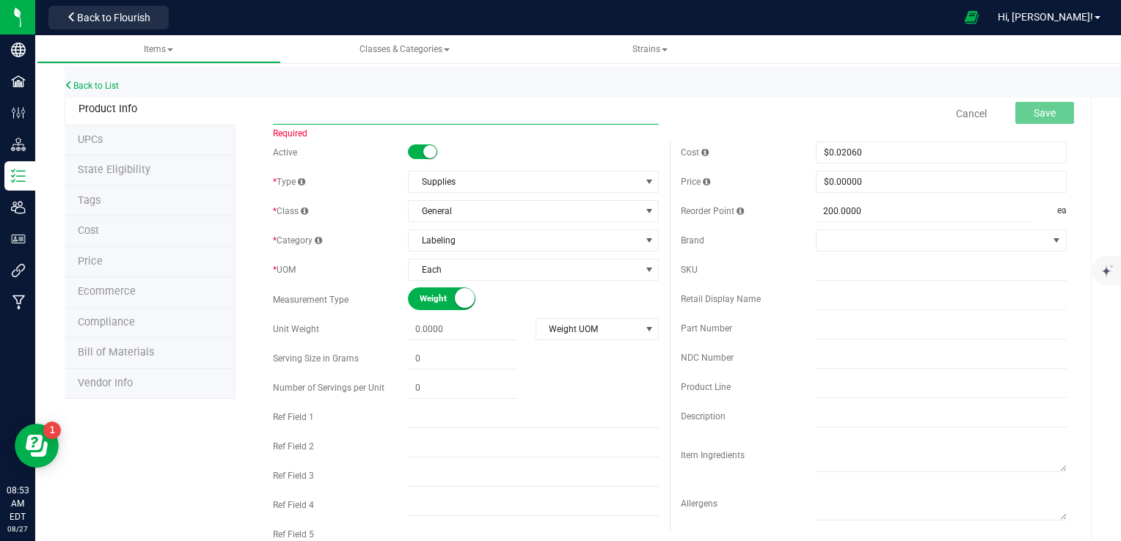
paste input "2.5" x 1.5""
type input "2.5" x 1.5" Blank label roll"
click at [847, 157] on span "$0.02060 0.0206" at bounding box center [941, 153] width 251 height 22
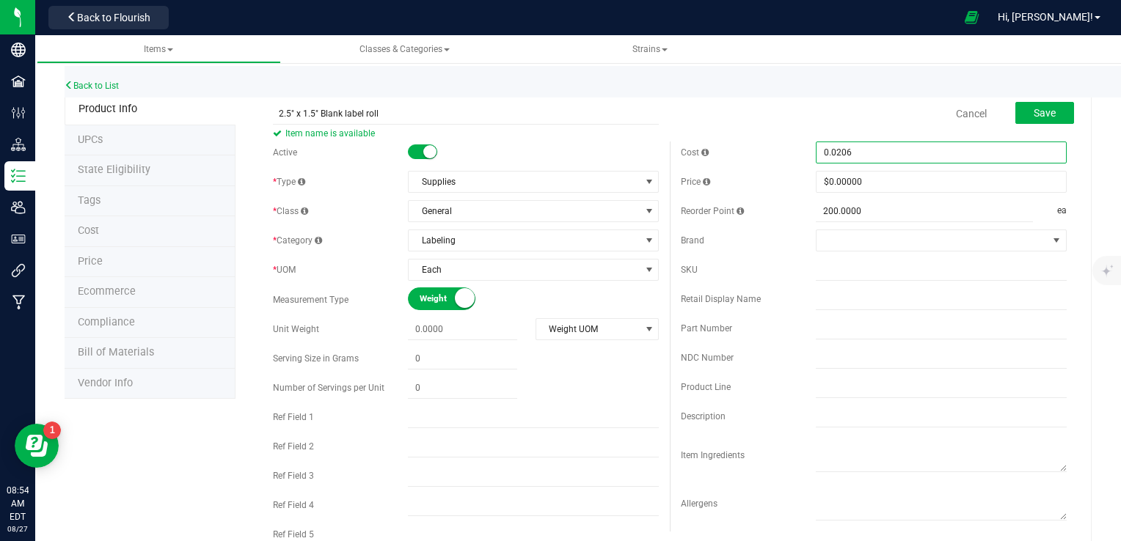
click at [847, 157] on input "0.0206" at bounding box center [941, 152] width 249 height 21
paste input "1394"
type input "0.01394"
type input "$0.01394"
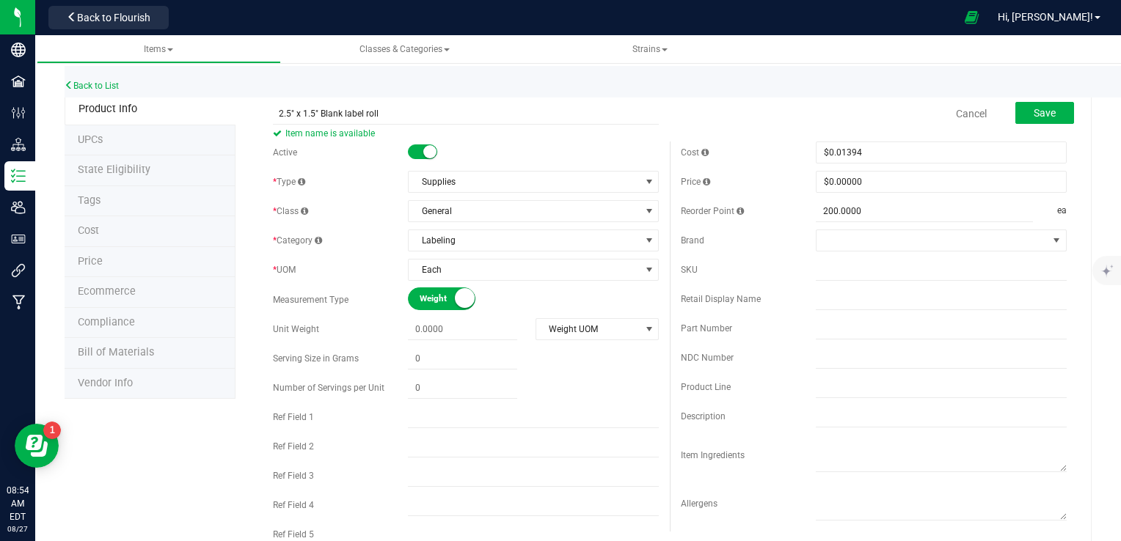
click at [767, 119] on div "Cancel Save" at bounding box center [874, 113] width 408 height 37
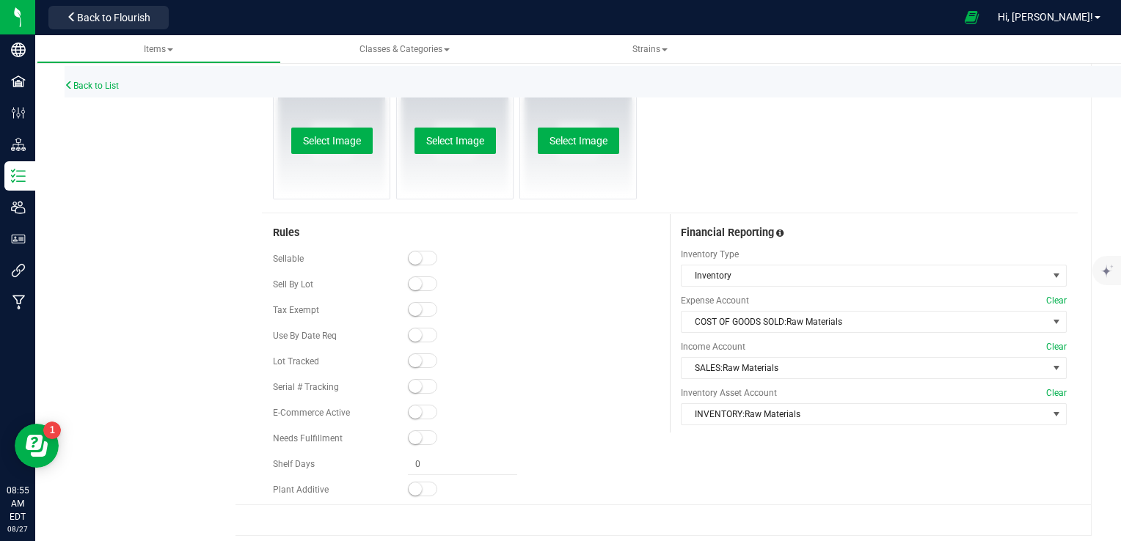
scroll to position [530, 0]
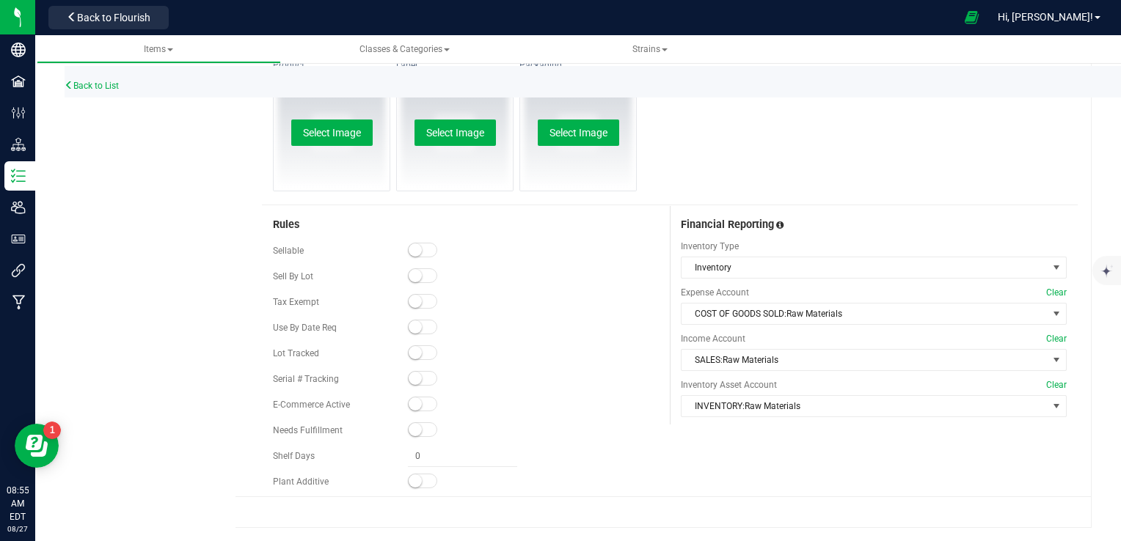
click at [408, 255] on div at bounding box center [533, 251] width 251 height 15
click at [417, 252] on small at bounding box center [415, 250] width 13 height 13
click at [417, 426] on small at bounding box center [415, 429] width 13 height 13
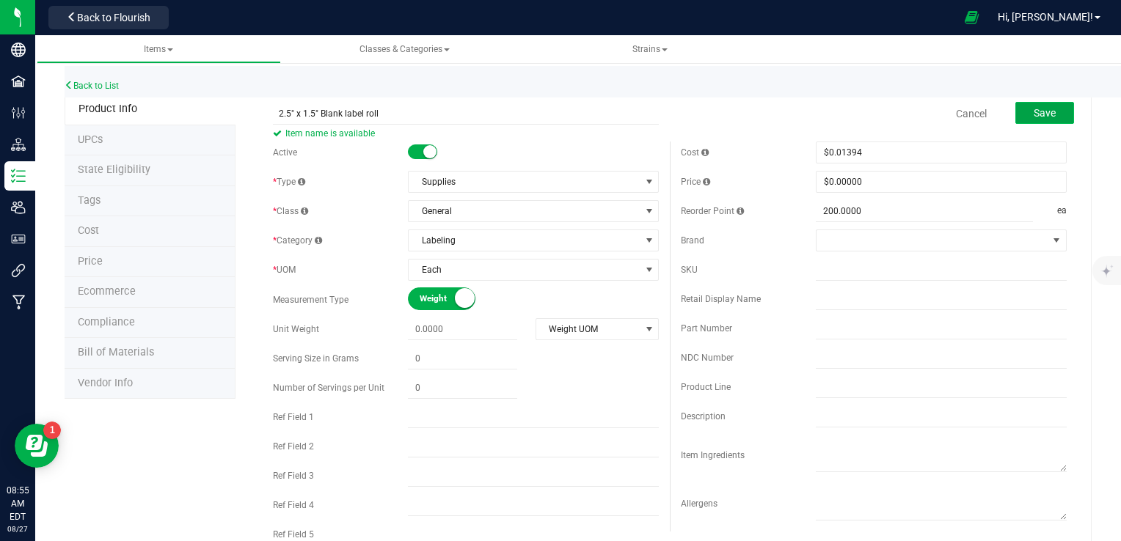
click at [1049, 123] on button "Save" at bounding box center [1044, 113] width 59 height 22
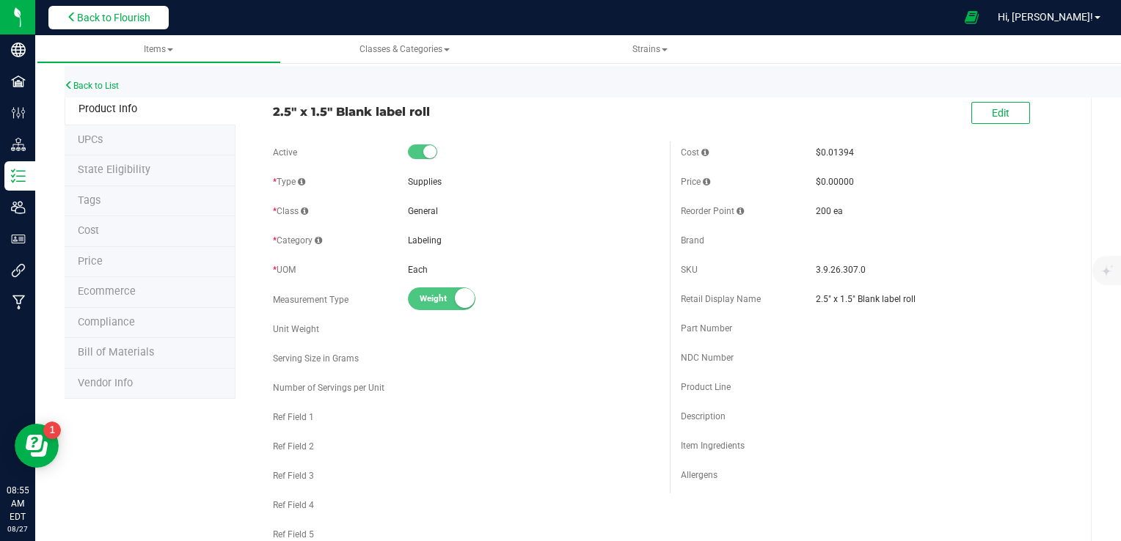
click at [145, 15] on span "Back to Flourish" at bounding box center [113, 18] width 73 height 12
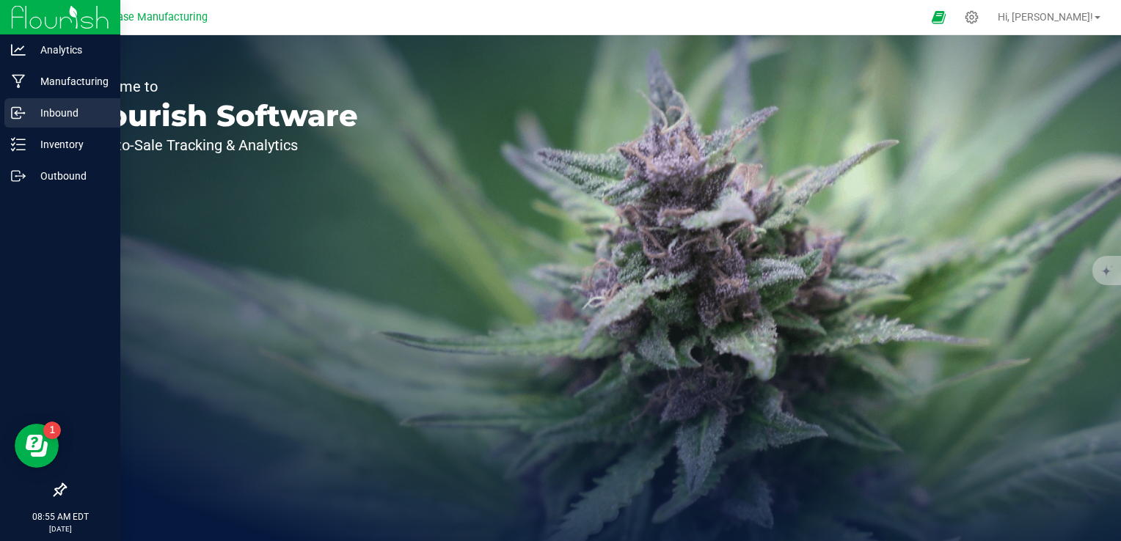
click at [36, 114] on p "Inbound" at bounding box center [70, 113] width 88 height 18
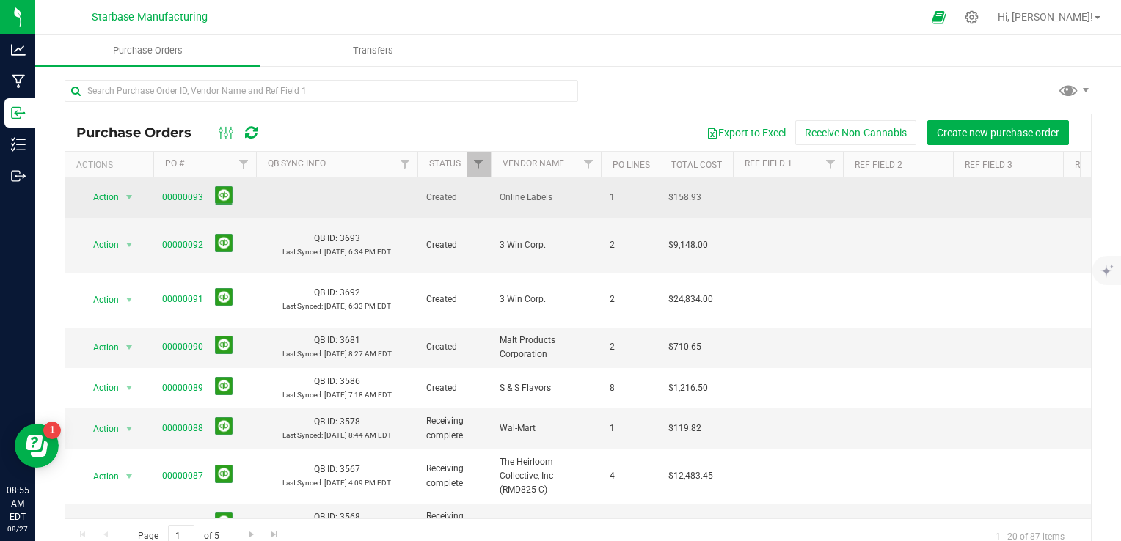
click at [170, 192] on link "00000093" at bounding box center [182, 197] width 41 height 10
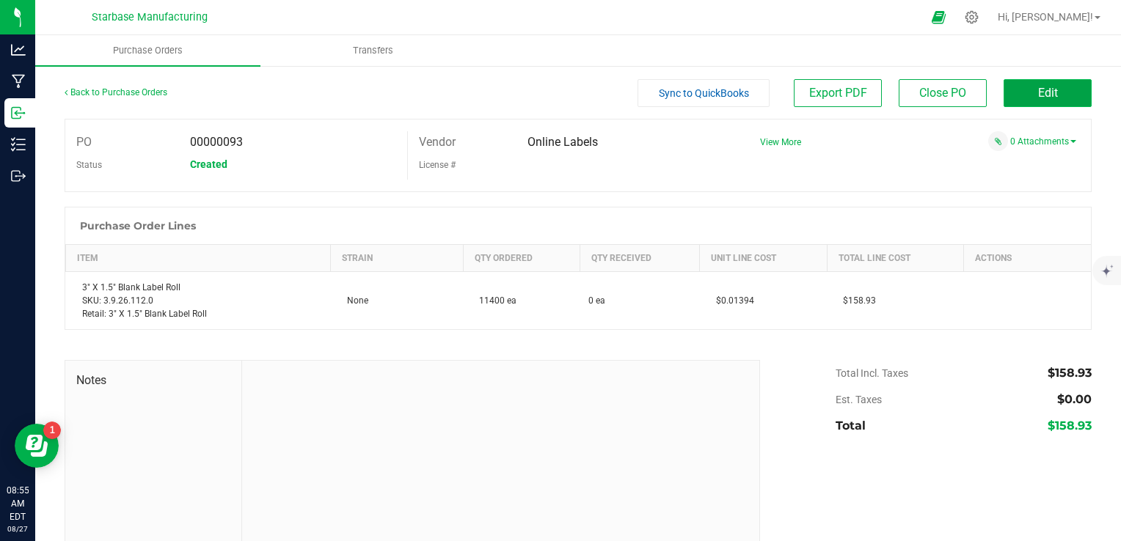
click at [1068, 102] on button "Edit" at bounding box center [1048, 93] width 88 height 28
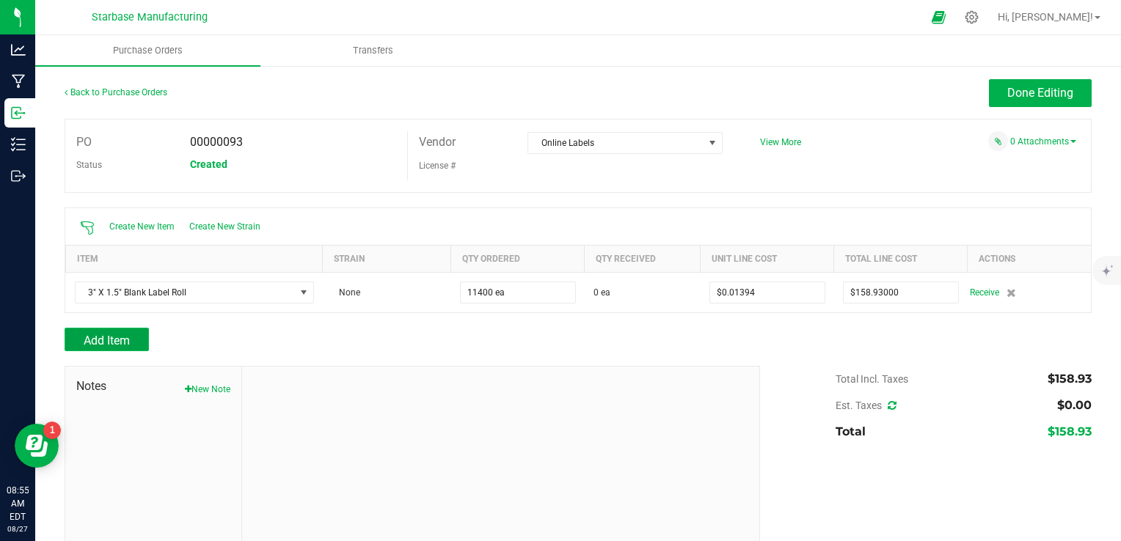
click at [134, 337] on button "Add Item" at bounding box center [107, 339] width 84 height 23
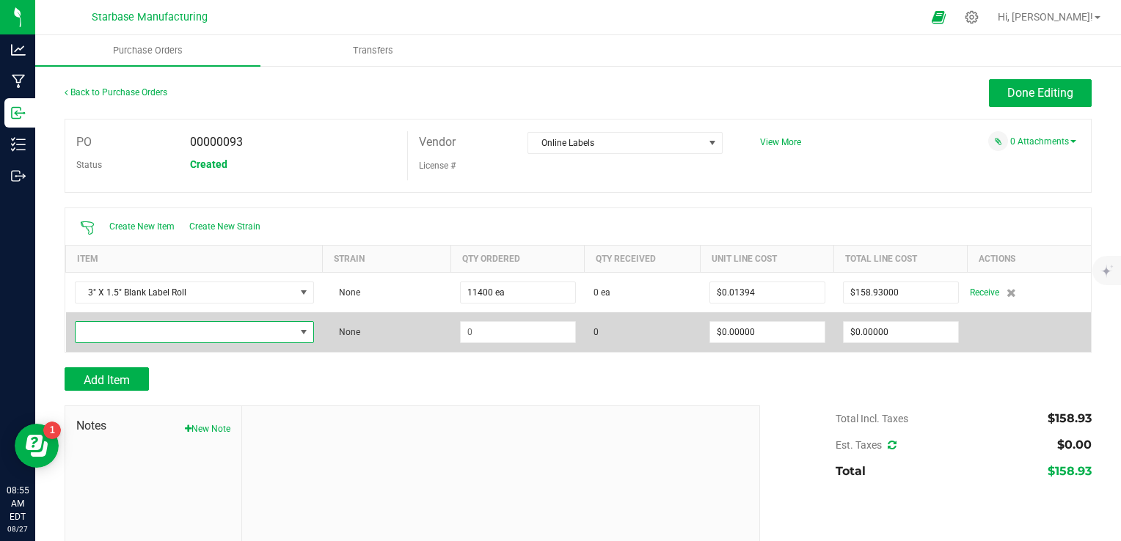
click at [143, 329] on span "NO DATA FOUND" at bounding box center [185, 332] width 219 height 21
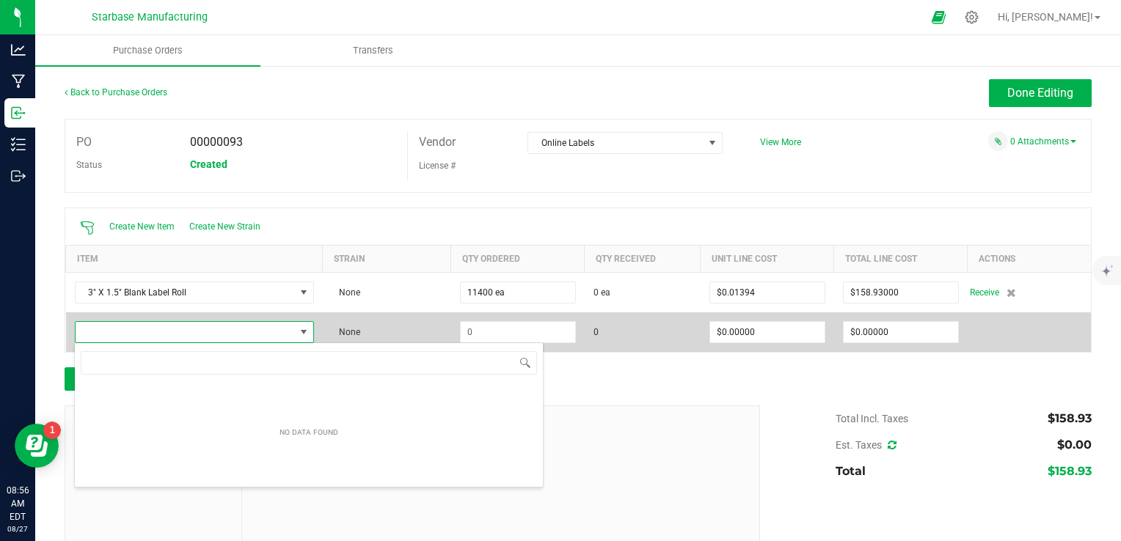
scroll to position [73347, 73131]
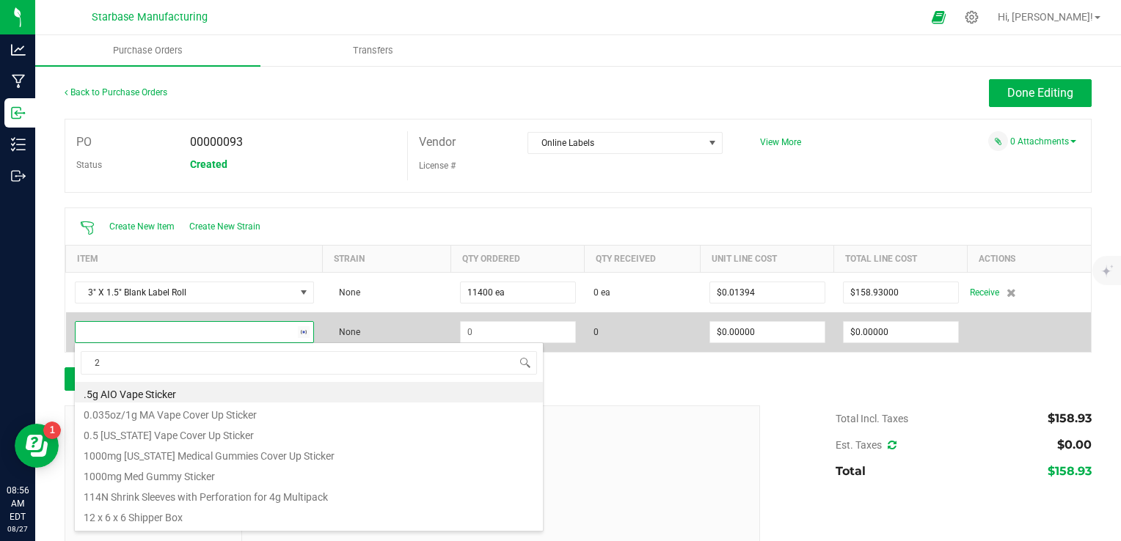
type input "2""
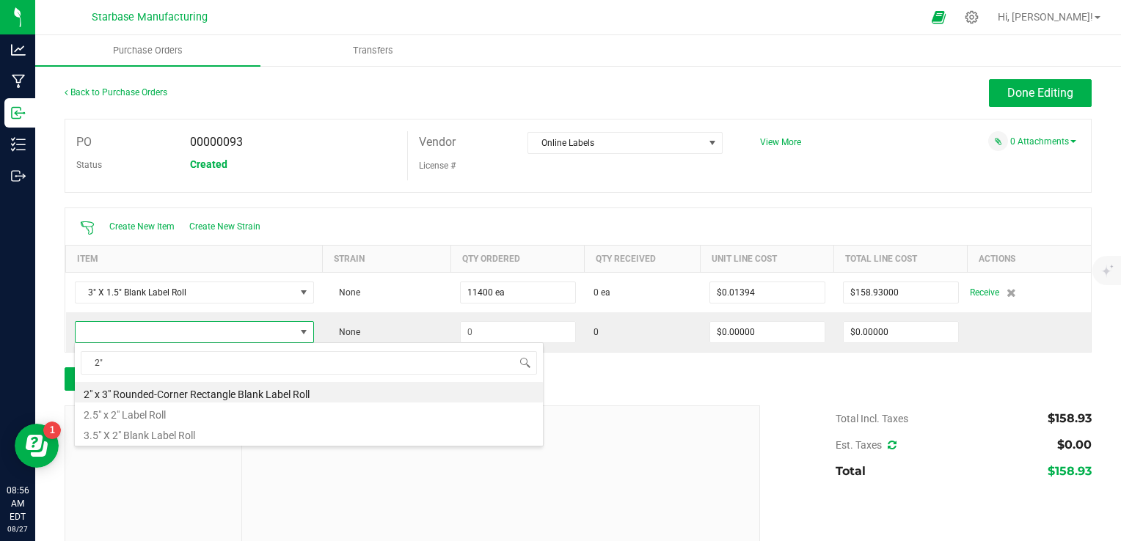
click at [455, 222] on div "Create New Item Create New Strain" at bounding box center [578, 226] width 1026 height 37
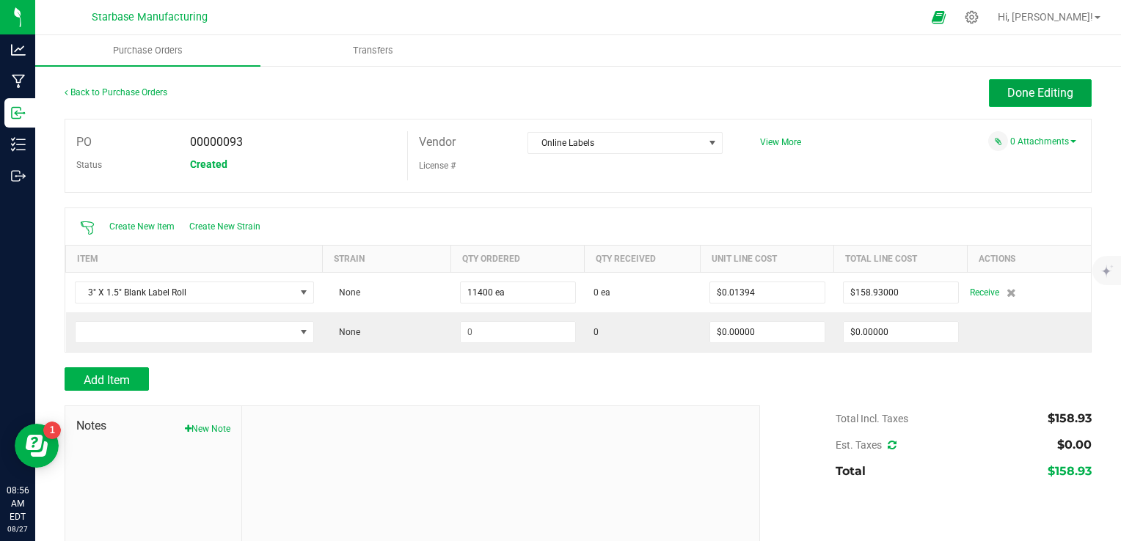
click at [1010, 97] on span "Done Editing" at bounding box center [1040, 93] width 66 height 14
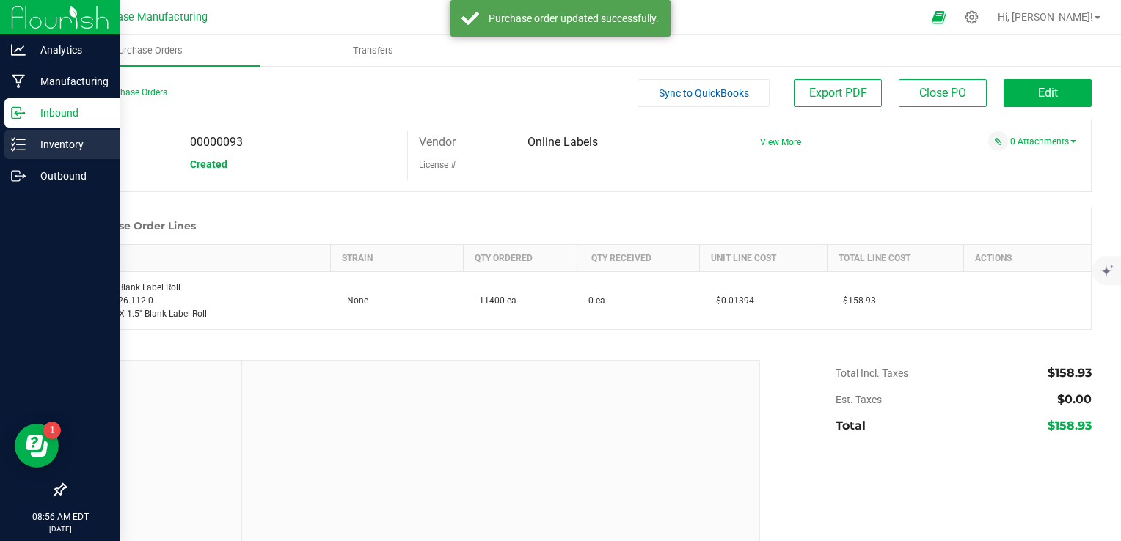
click at [23, 147] on icon at bounding box center [18, 144] width 15 height 15
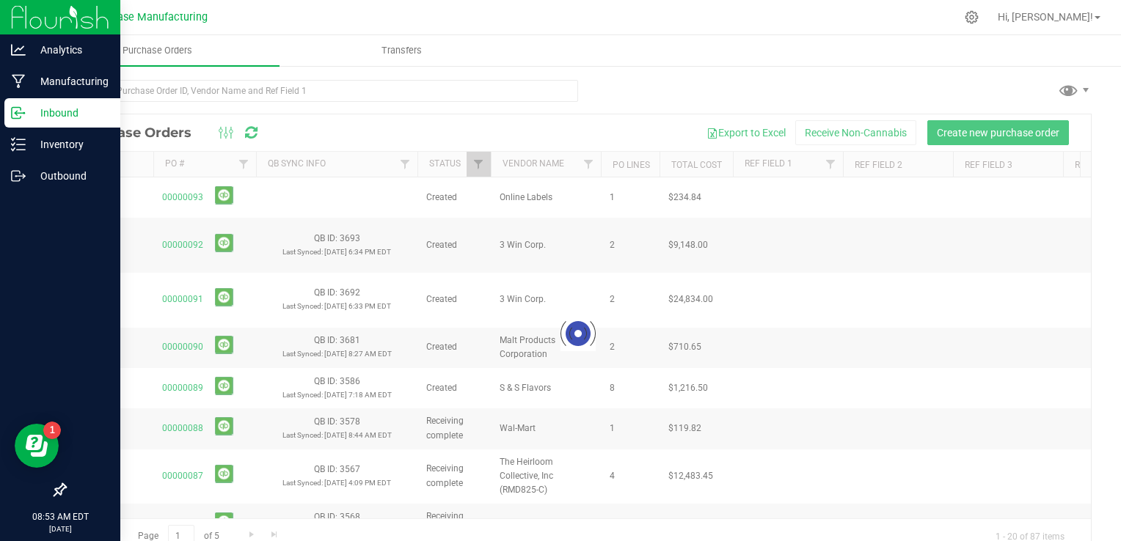
click at [18, 125] on div "Inbound" at bounding box center [62, 112] width 116 height 29
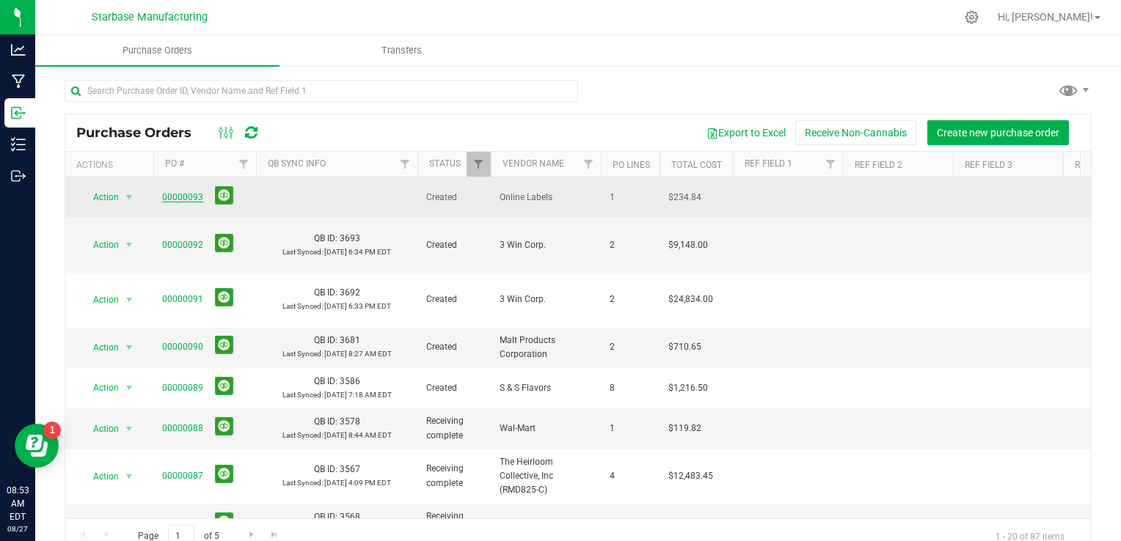
click at [188, 195] on link "00000093" at bounding box center [182, 197] width 41 height 10
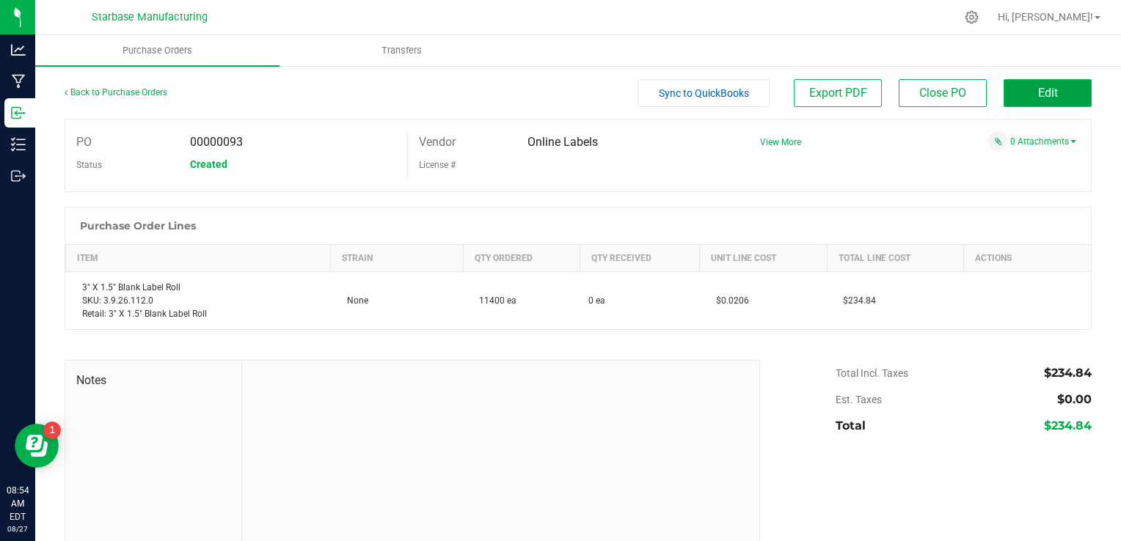
click at [1051, 90] on button "Edit" at bounding box center [1048, 93] width 88 height 28
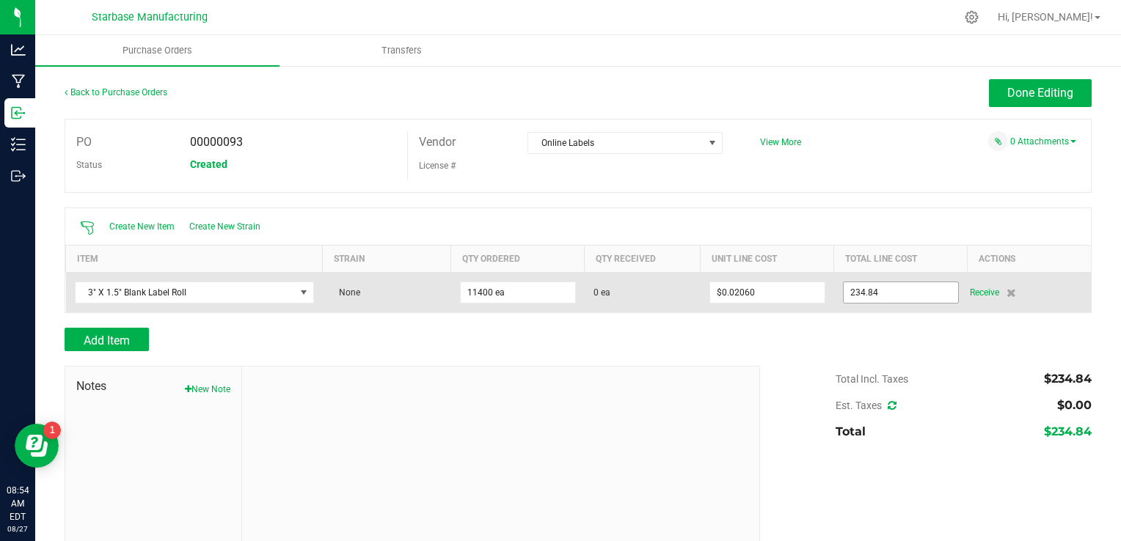
click at [874, 296] on input "234.84" at bounding box center [901, 292] width 114 height 21
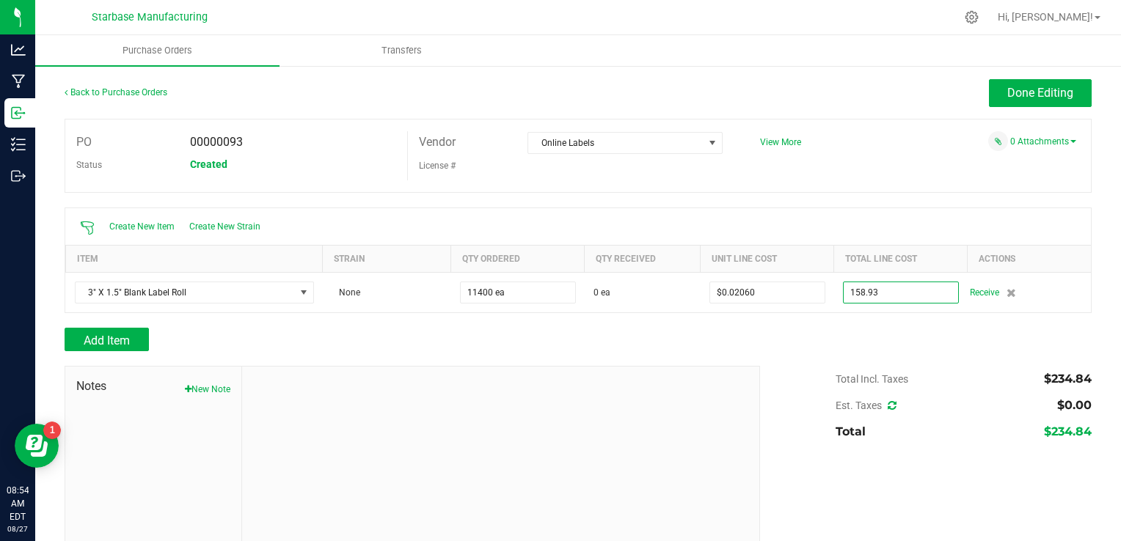
type input "$158.93000"
click at [847, 326] on div at bounding box center [578, 320] width 1027 height 15
type input "11400"
type input "$0.01394"
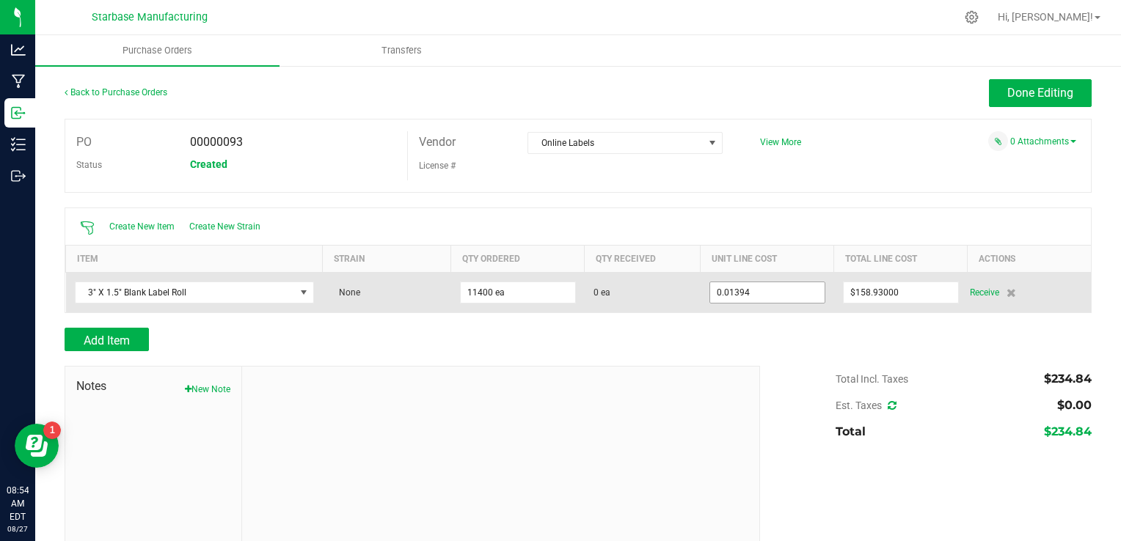
click at [740, 291] on input "0.01394" at bounding box center [767, 292] width 114 height 21
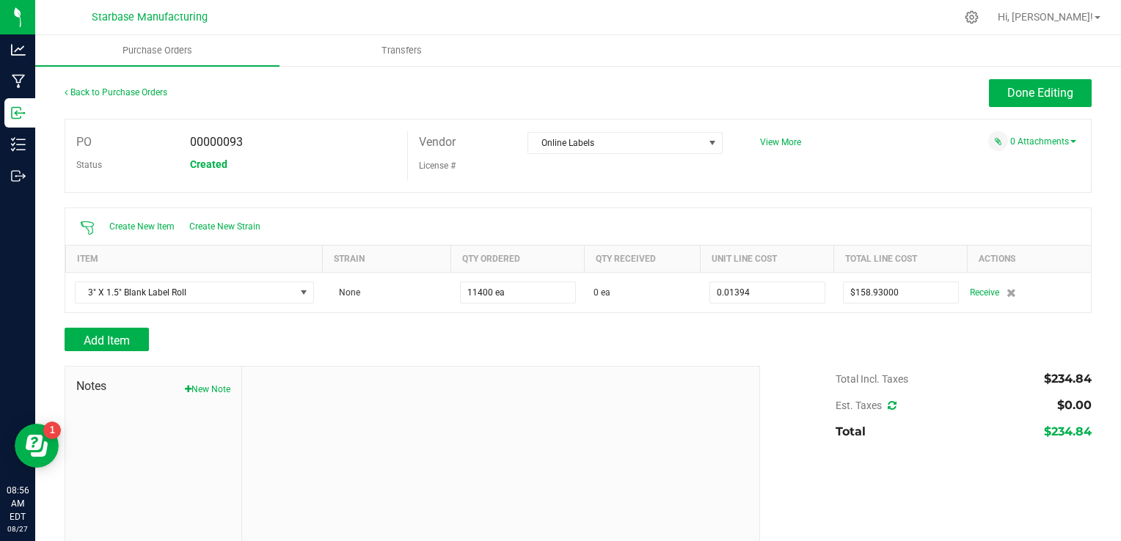
type input "$0.01394"
click at [552, 10] on div at bounding box center [609, 17] width 693 height 29
click at [138, 343] on button "Add Item" at bounding box center [107, 339] width 84 height 23
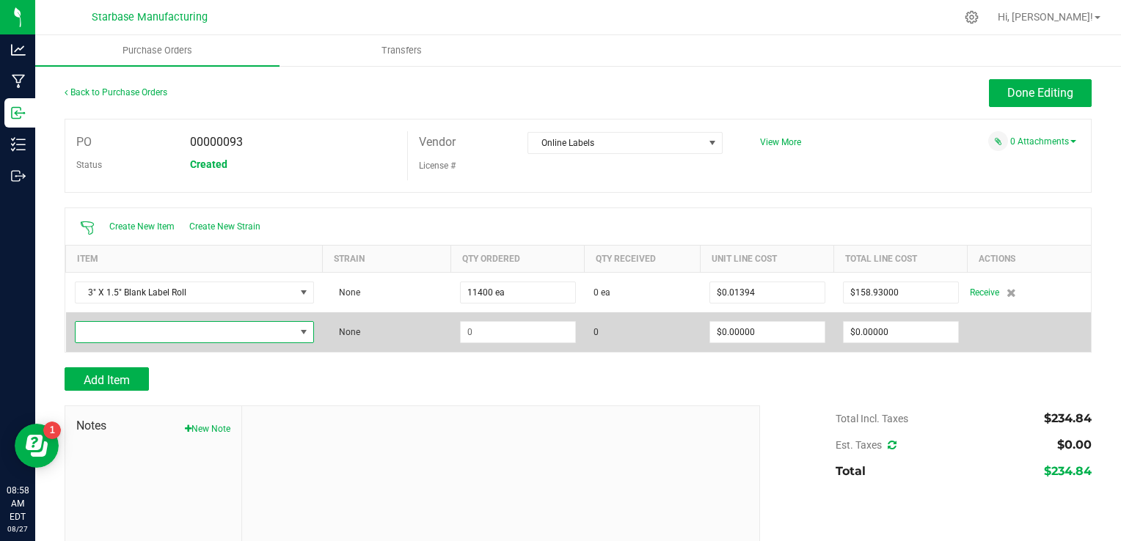
drag, startPoint x: 150, startPoint y: 332, endPoint x: 135, endPoint y: 331, distance: 14.7
click at [135, 331] on span "NO DATA FOUND" at bounding box center [185, 332] width 219 height 21
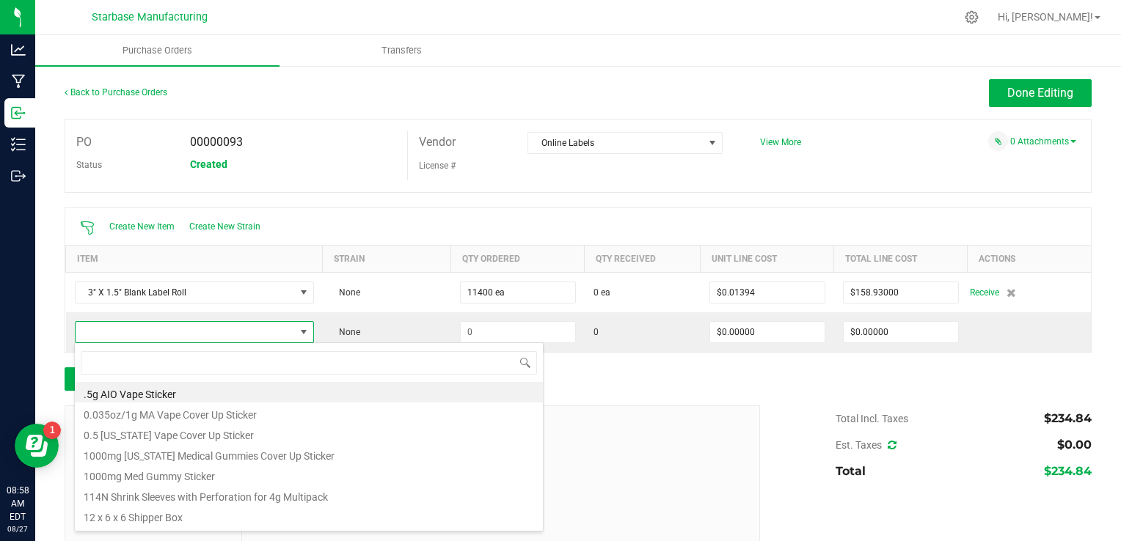
scroll to position [21, 234]
type input "2.5" x 1.5" Blank label roll"
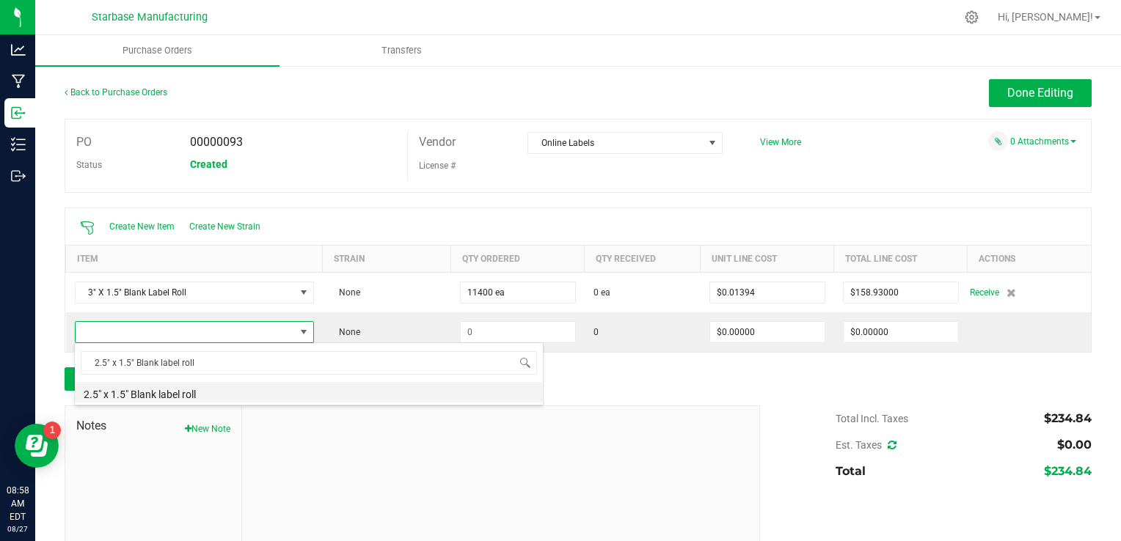
click at [407, 393] on li "2.5" x 1.5" Blank label roll" at bounding box center [309, 392] width 468 height 21
type input "$0.01394"
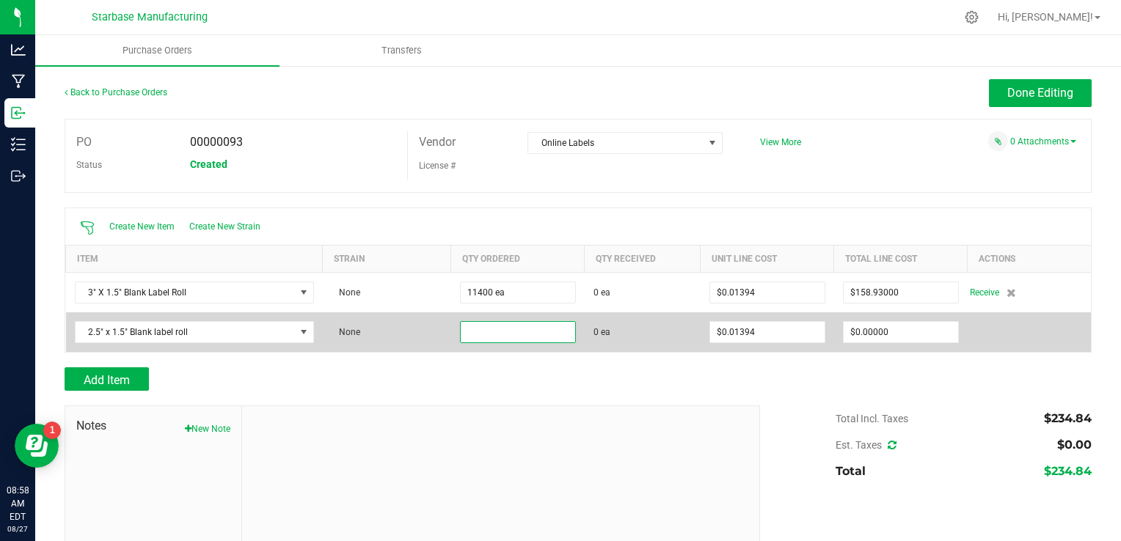
click at [497, 337] on input at bounding box center [518, 332] width 114 height 21
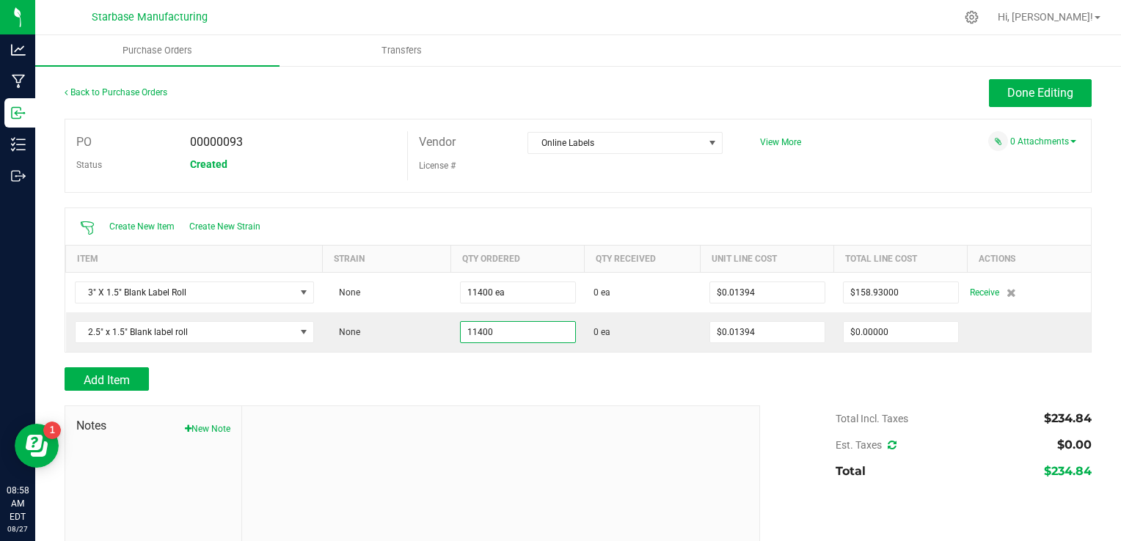
type input "11400 ea"
click at [543, 370] on div "Add Item" at bounding box center [407, 379] width 685 height 23
click at [124, 465] on div "Notes New Note" at bounding box center [153, 504] width 177 height 197
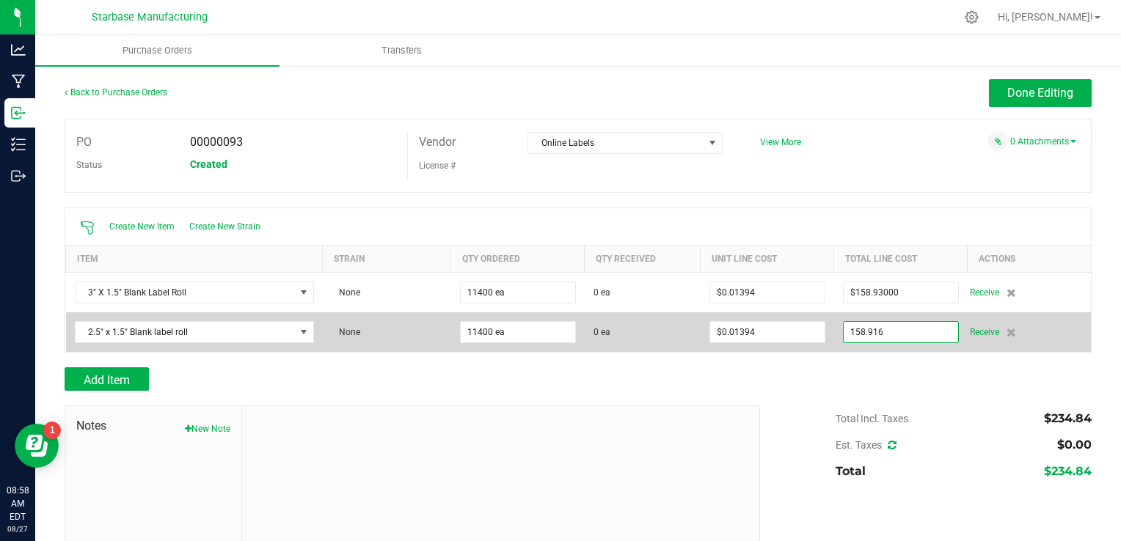
click at [880, 330] on input "158.916" at bounding box center [901, 332] width 114 height 21
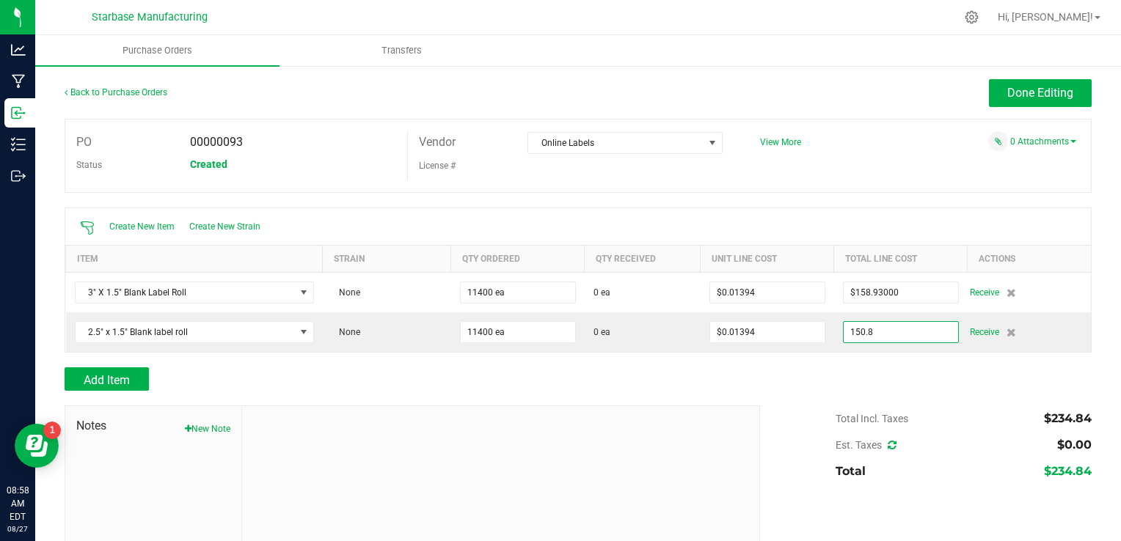
type input "$150.80000"
click at [831, 376] on div "Add Item" at bounding box center [578, 379] width 1027 height 23
type input "11400"
type input "$0.01323"
click at [888, 440] on icon at bounding box center [892, 445] width 9 height 10
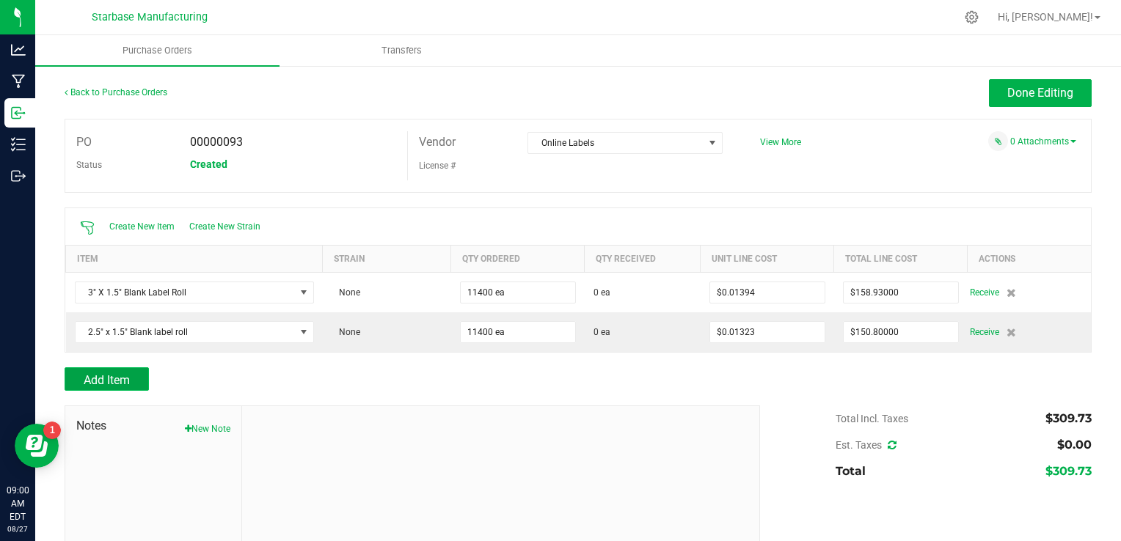
click at [138, 380] on button "Add Item" at bounding box center [107, 379] width 84 height 23
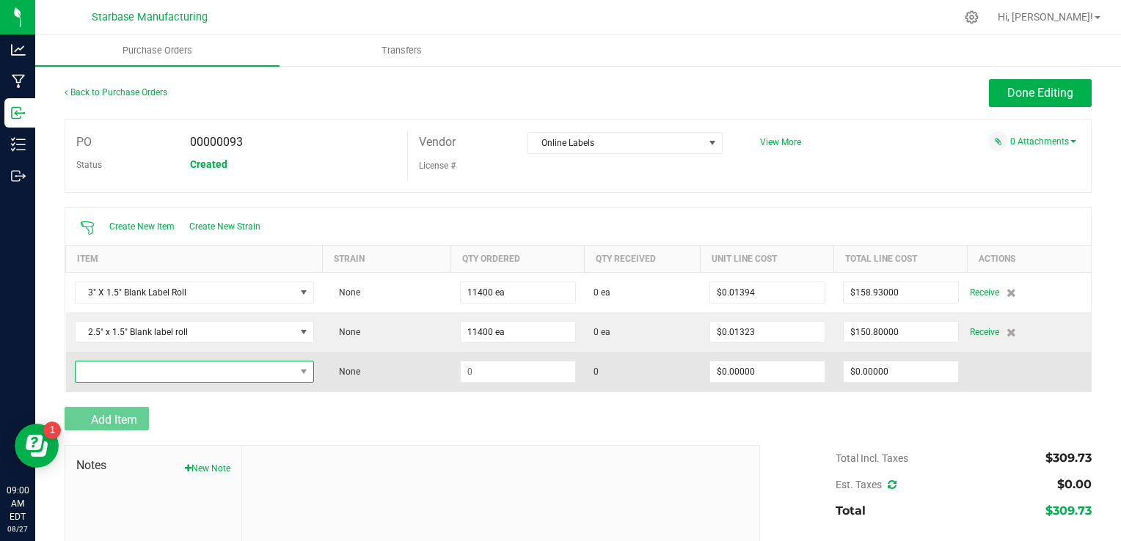
click at [151, 364] on span "NO DATA FOUND" at bounding box center [185, 372] width 219 height 21
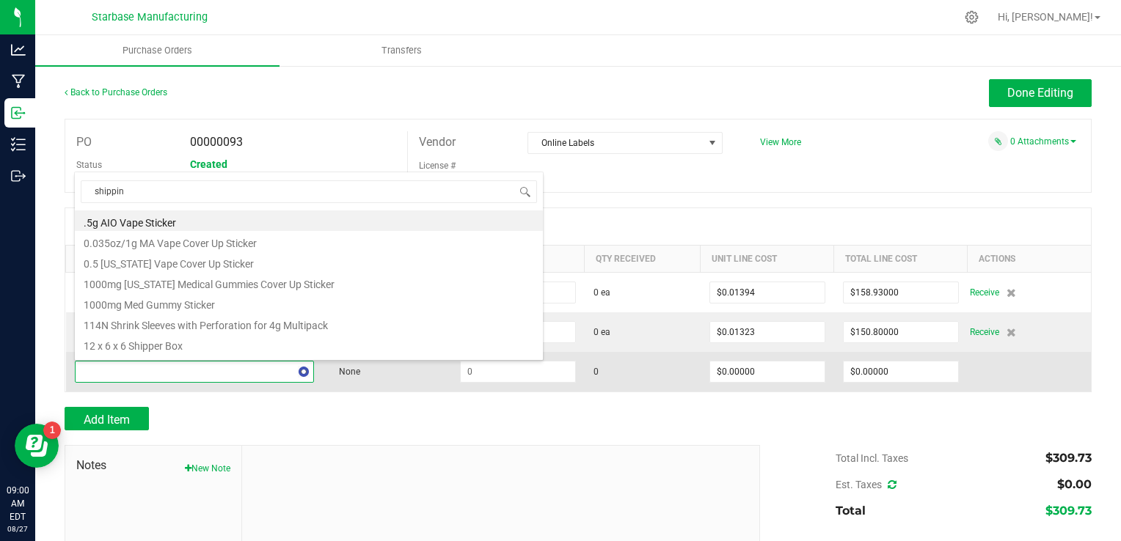
type input "shipping"
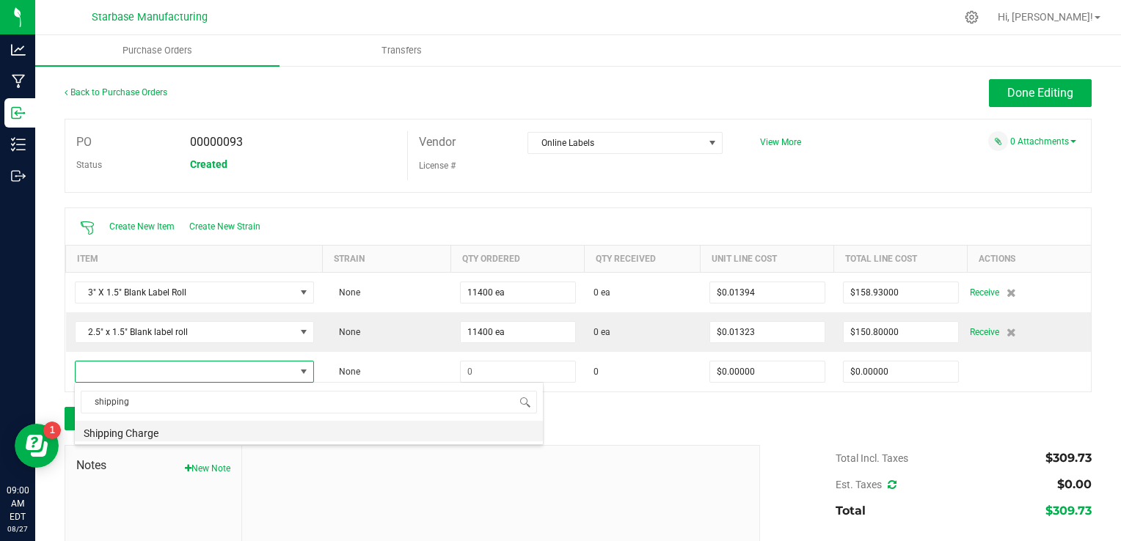
click at [185, 433] on li "Shipping Charge" at bounding box center [309, 431] width 468 height 21
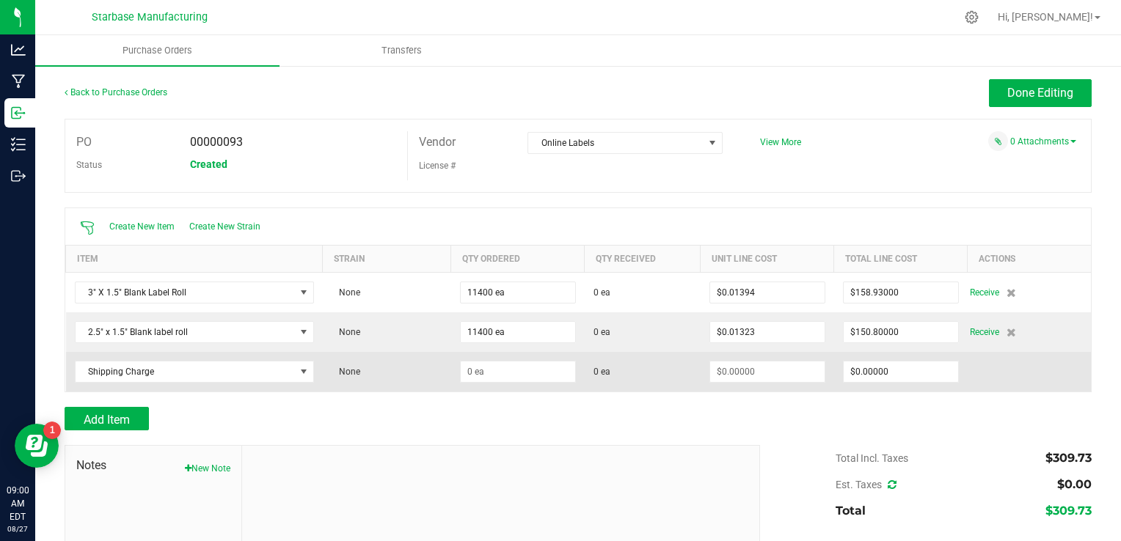
click at [555, 383] on td at bounding box center [518, 372] width 134 height 40
click at [551, 368] on input at bounding box center [518, 372] width 114 height 21
type input "1 ea"
type input "0"
click at [892, 375] on input "0" at bounding box center [901, 372] width 114 height 21
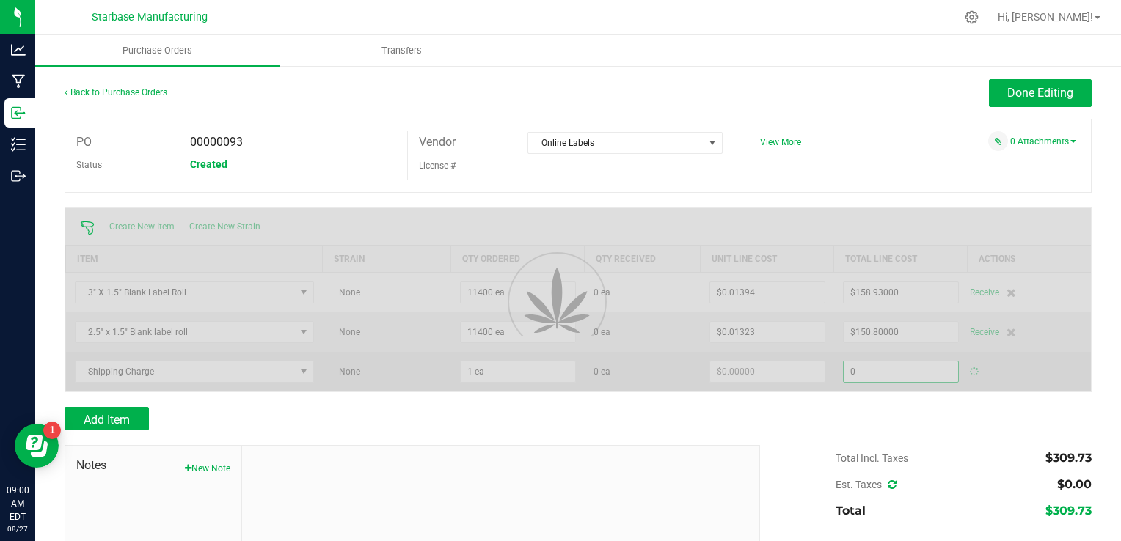
type input "$0.00000"
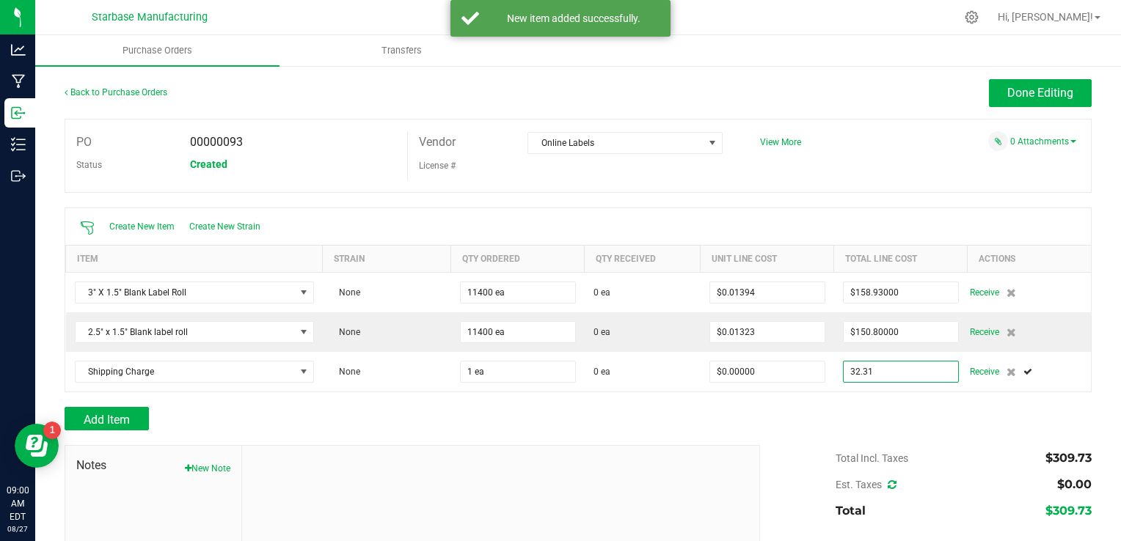
type input "$32.31000"
click at [904, 423] on div "Add Item" at bounding box center [578, 418] width 1027 height 23
type input "1"
type input "$32.31000"
click at [888, 485] on icon at bounding box center [892, 485] width 9 height 10
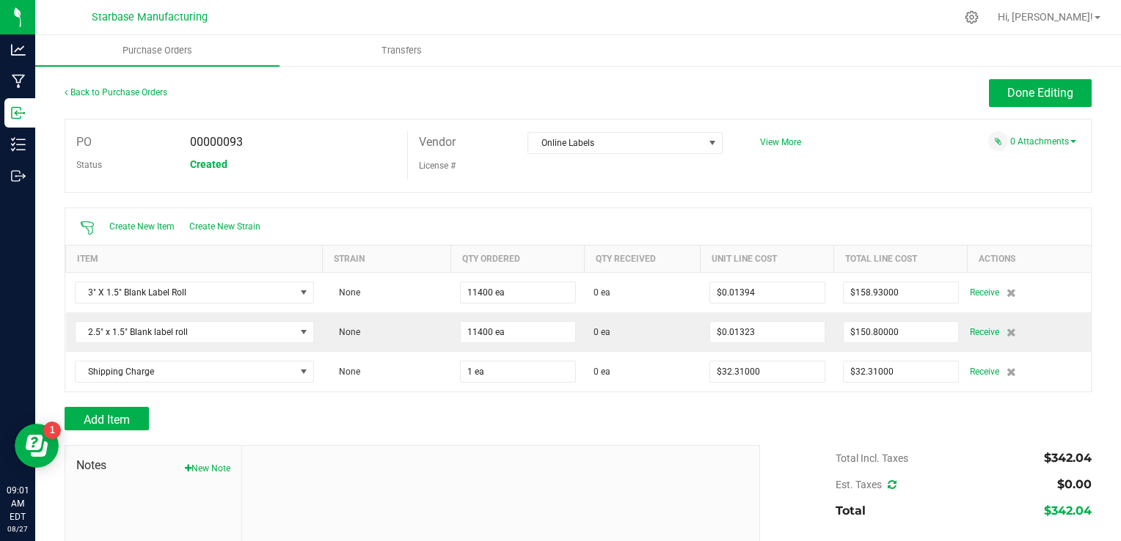
click at [114, 500] on div "Notes New Note" at bounding box center [153, 544] width 177 height 197
click at [1054, 86] on span "Done Editing" at bounding box center [1040, 93] width 66 height 14
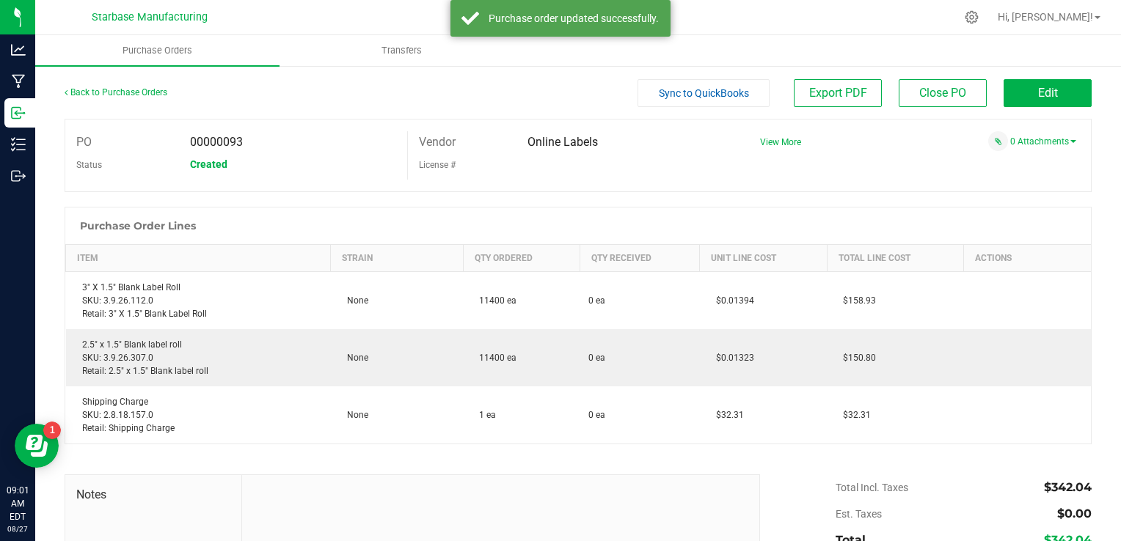
click at [229, 137] on span "00000093" at bounding box center [216, 142] width 53 height 14
copy span "00000093"
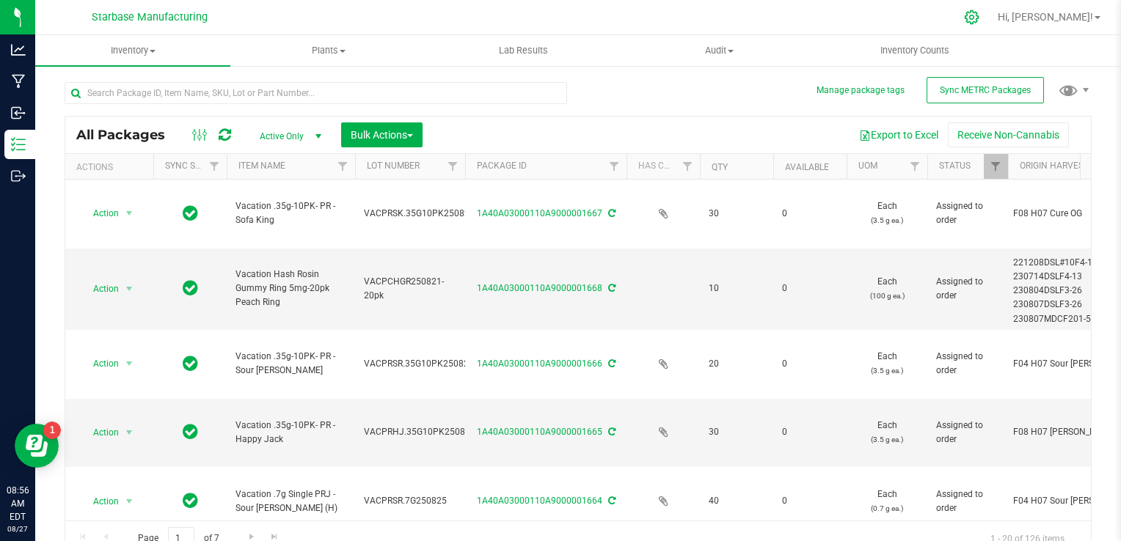
click at [979, 13] on icon at bounding box center [972, 17] width 14 height 14
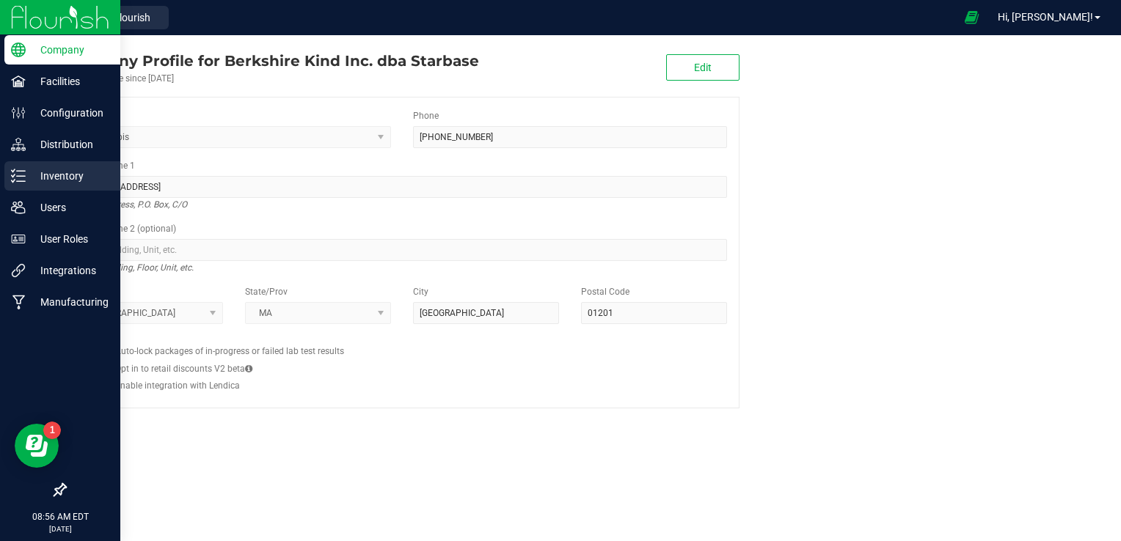
click at [50, 183] on p "Inventory" at bounding box center [70, 176] width 88 height 18
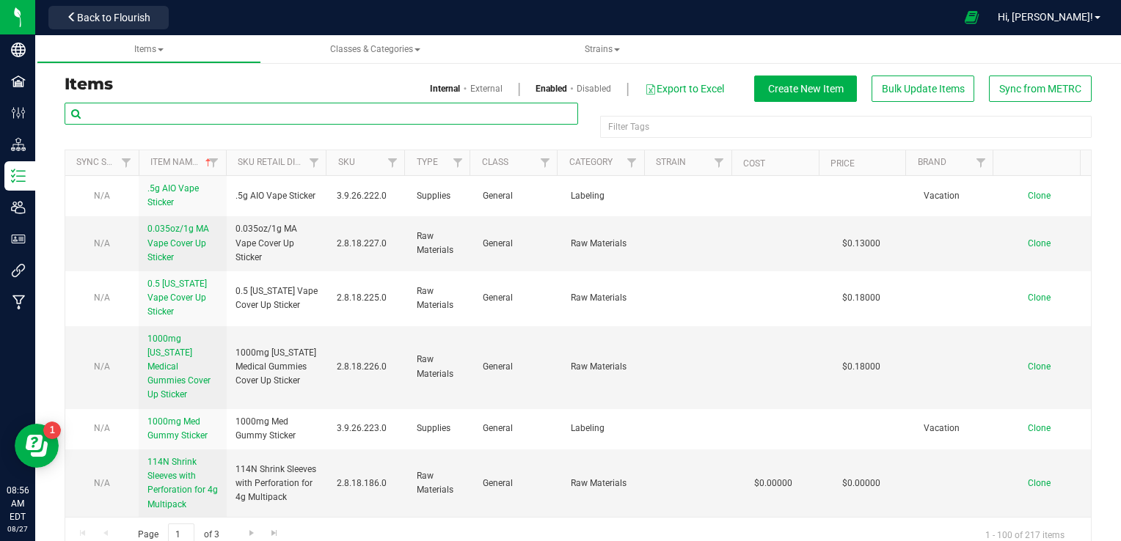
click at [167, 117] on input "text" at bounding box center [322, 114] width 514 height 22
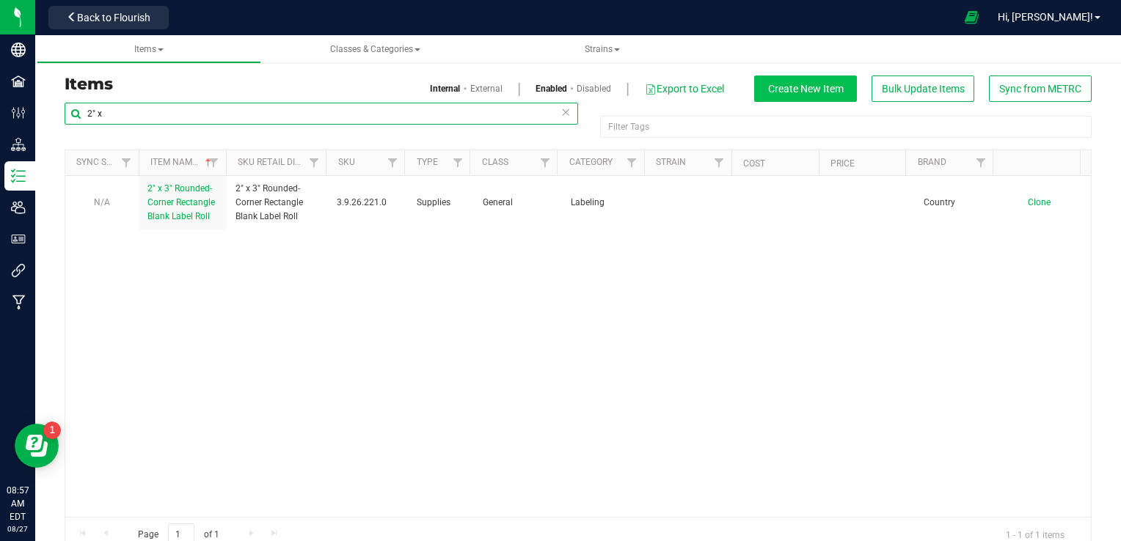
type input "2" x"
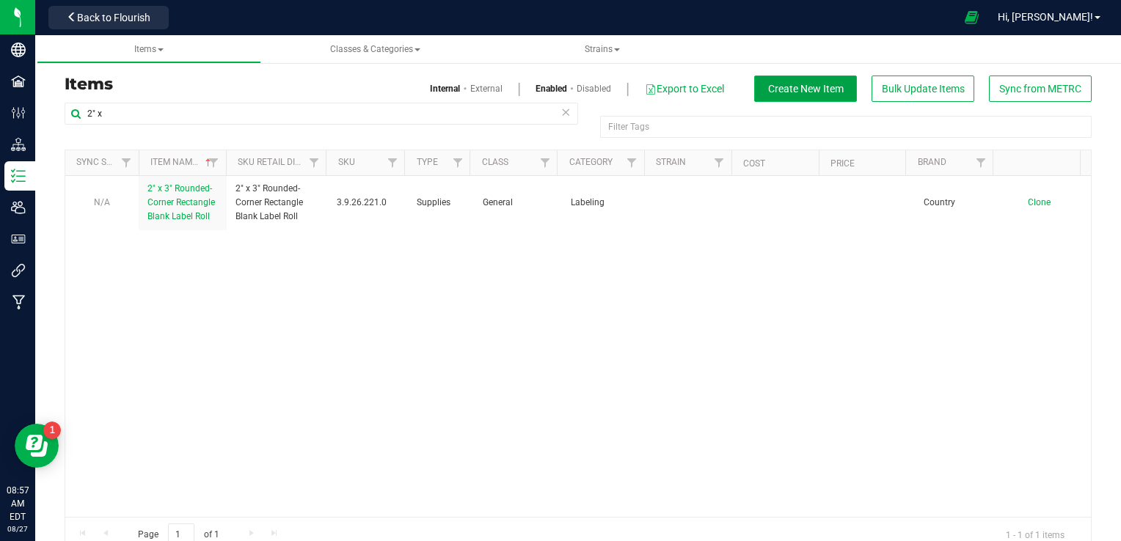
click at [767, 95] on button "Create New Item" at bounding box center [805, 89] width 103 height 26
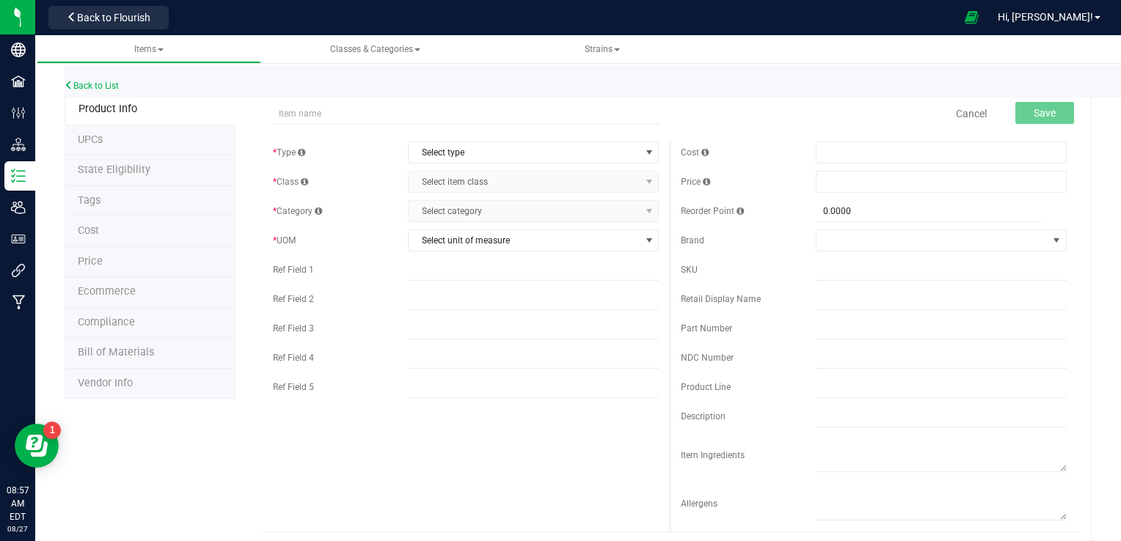
click at [87, 67] on div "Back to List" at bounding box center [625, 82] width 1121 height 32
click at [88, 81] on link "Back to List" at bounding box center [92, 86] width 54 height 10
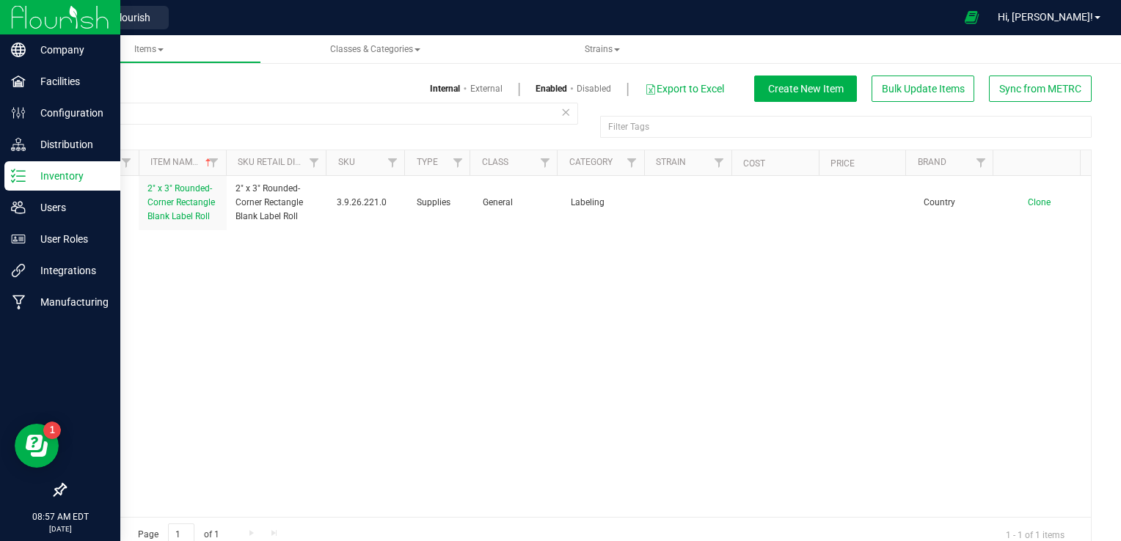
click at [21, 175] on icon at bounding box center [18, 176] width 15 height 15
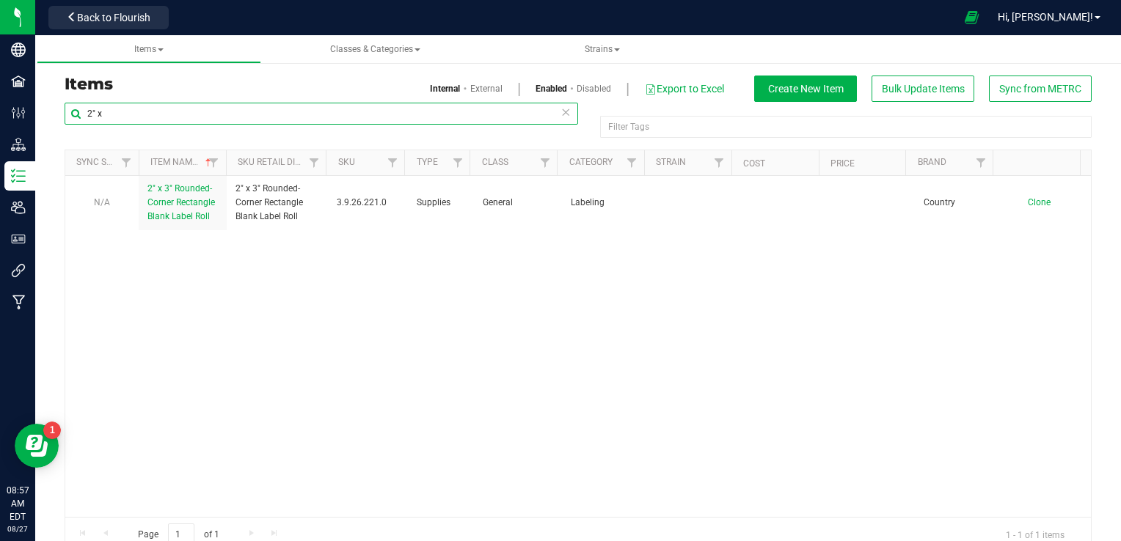
click at [261, 118] on input "2" x" at bounding box center [322, 114] width 514 height 22
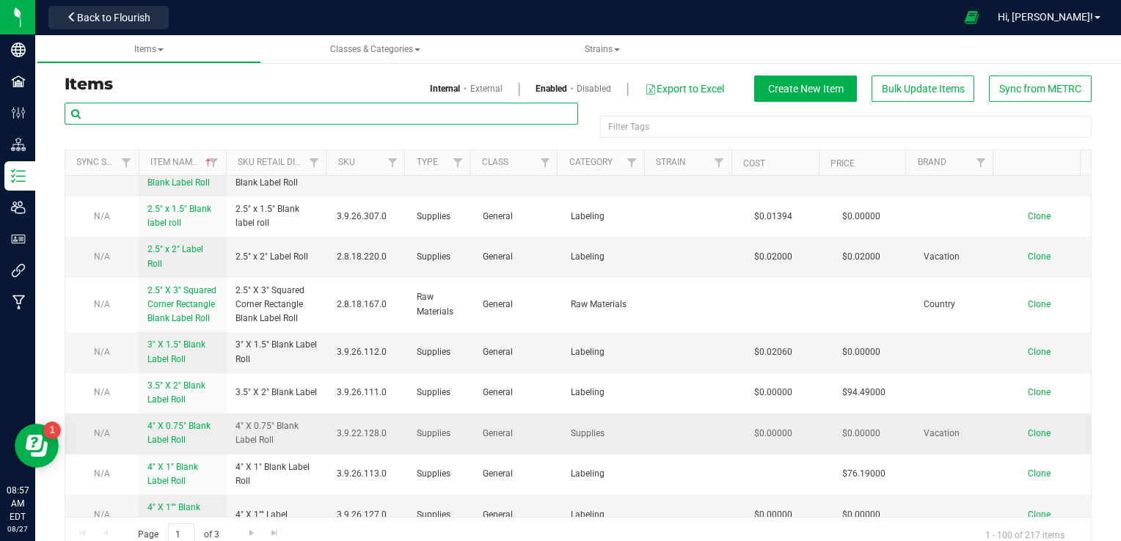
scroll to position [587, 0]
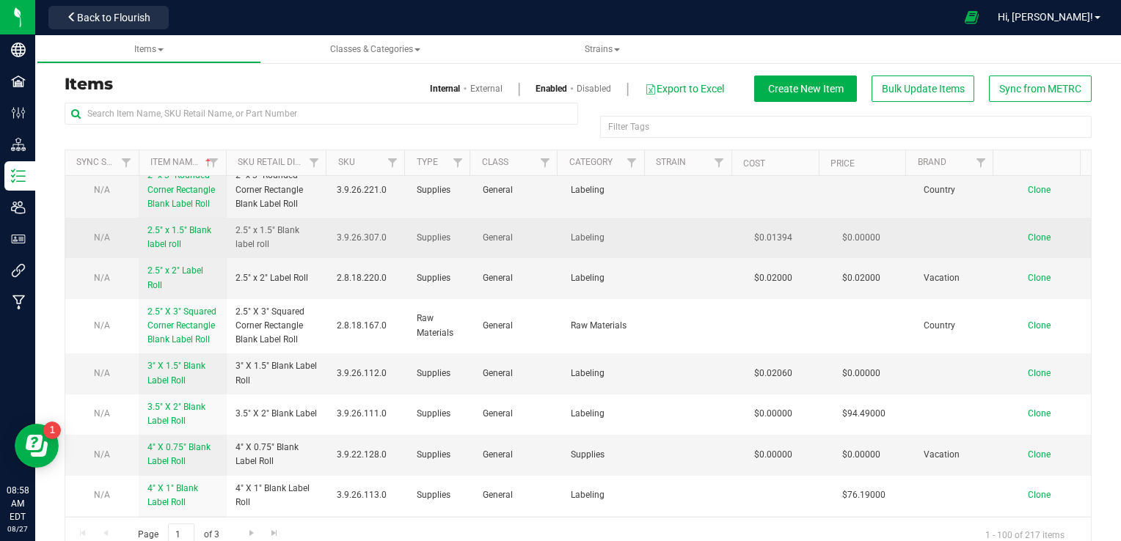
click at [178, 225] on span "2.5" x 1.5" Blank label roll" at bounding box center [179, 237] width 64 height 24
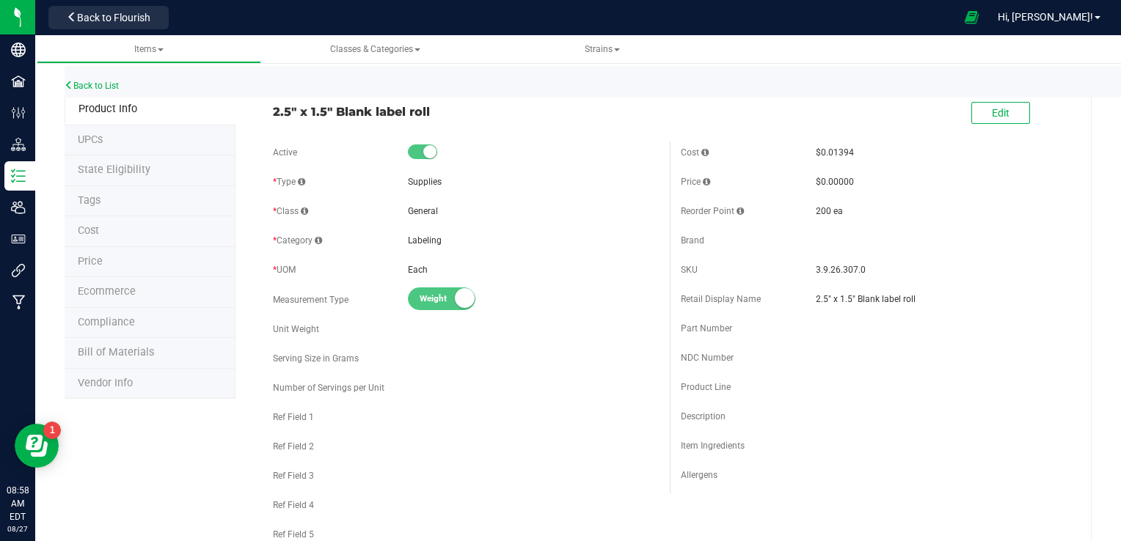
drag, startPoint x: 431, startPoint y: 109, endPoint x: 271, endPoint y: 103, distance: 160.1
click at [273, 103] on span "2.5" x 1.5" Blank label roll" at bounding box center [466, 112] width 386 height 18
copy span "2.5" x 1.5" Blank label roll"
click at [140, 19] on span "Back to Flourish" at bounding box center [113, 18] width 73 height 12
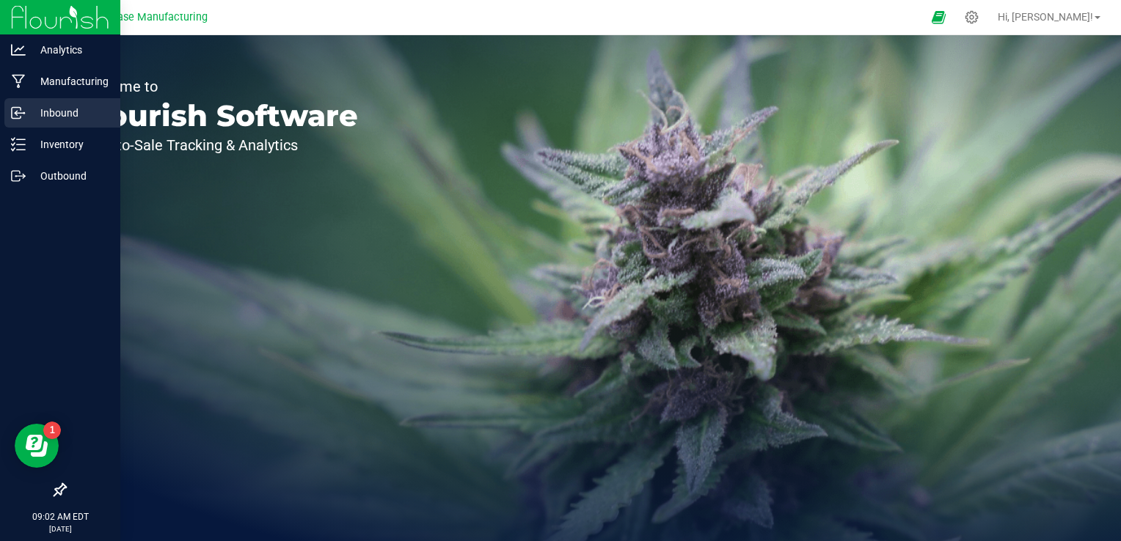
click at [21, 116] on icon at bounding box center [16, 113] width 9 height 11
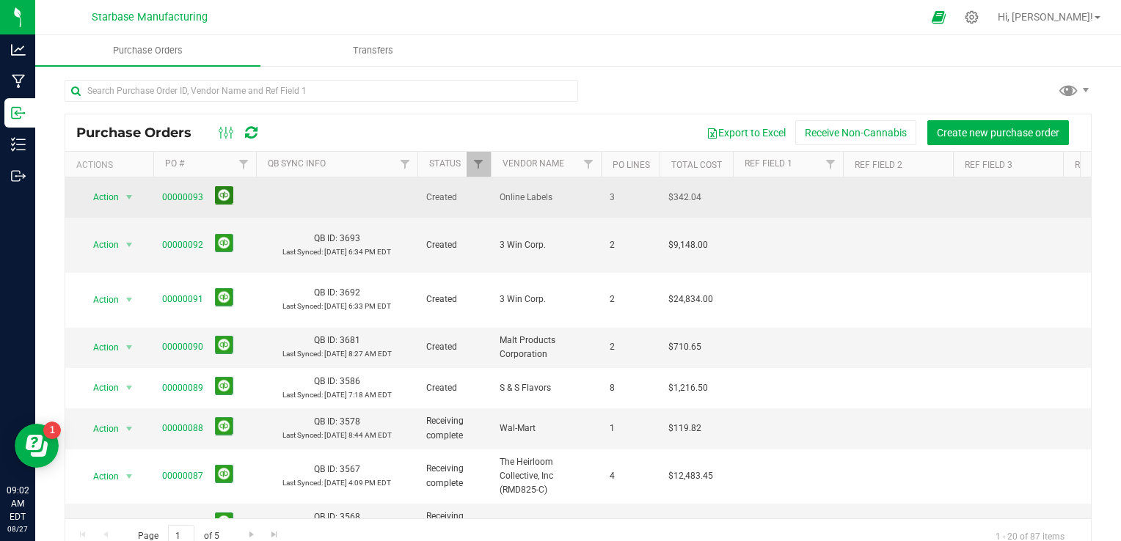
click at [226, 189] on button at bounding box center [224, 195] width 18 height 18
